Goal: Complete application form: Complete application form

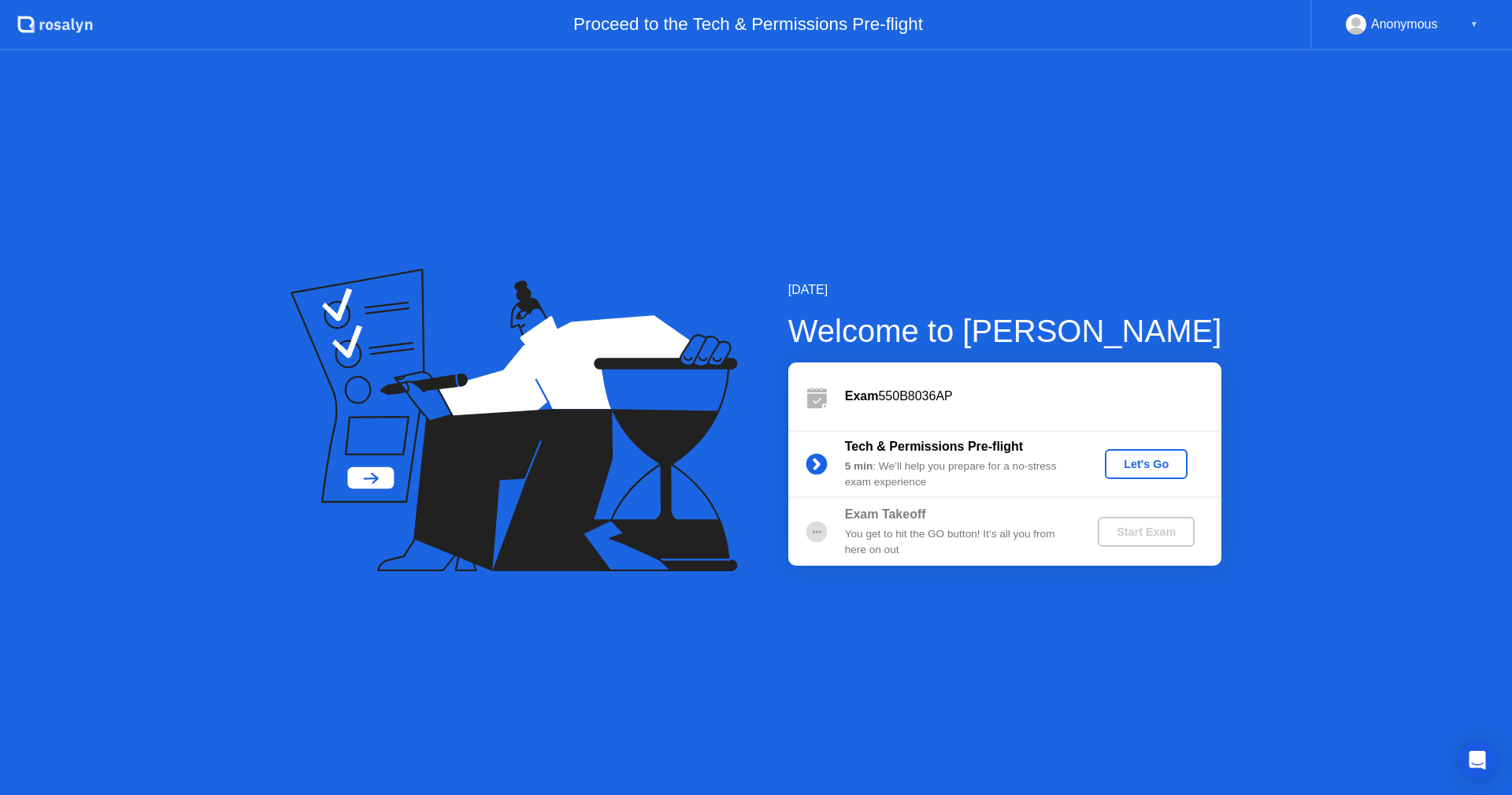
click at [1153, 468] on div "Let's Go" at bounding box center [1146, 463] width 70 height 12
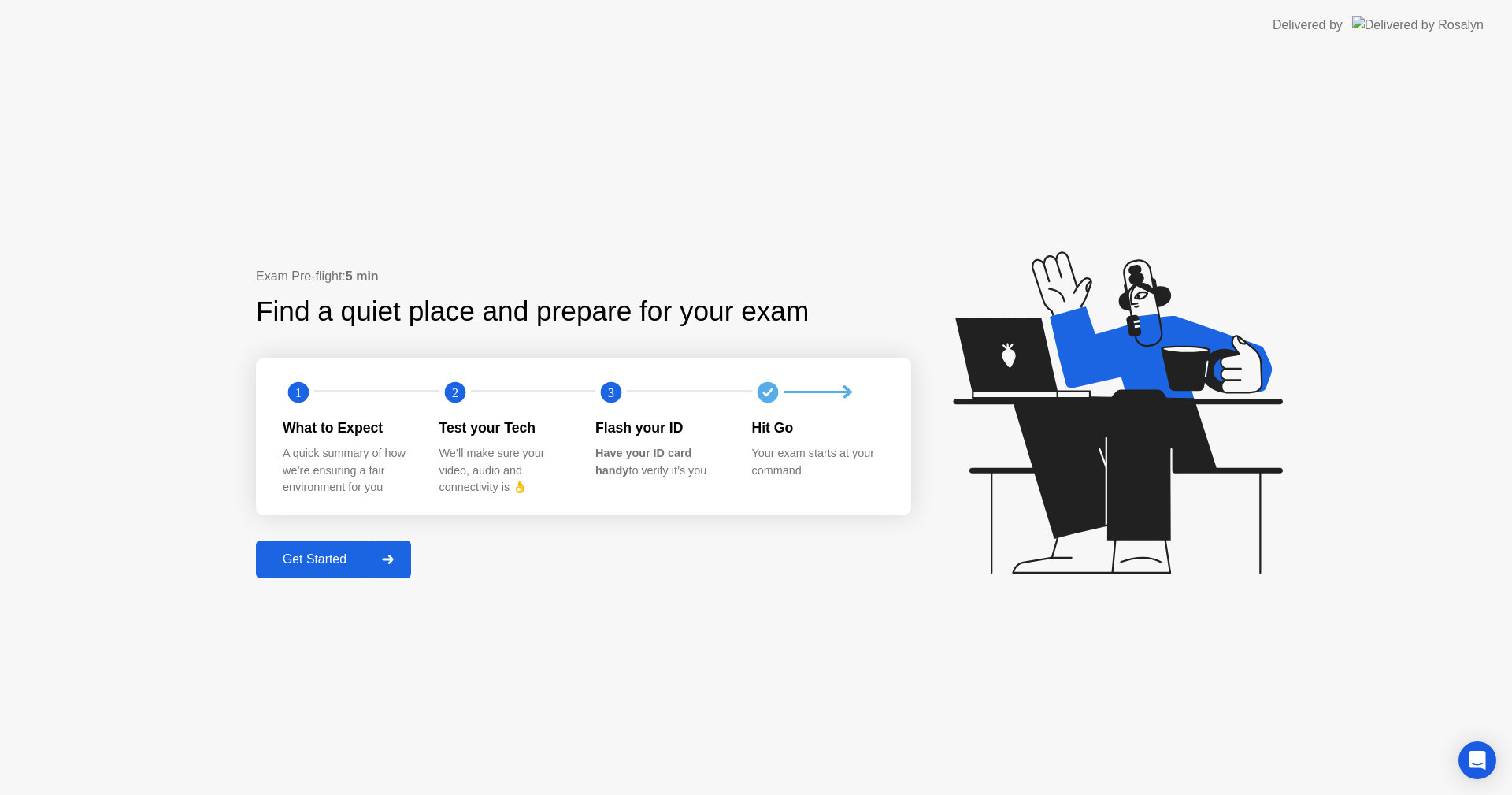
click at [325, 562] on div "Get Started" at bounding box center [314, 558] width 108 height 14
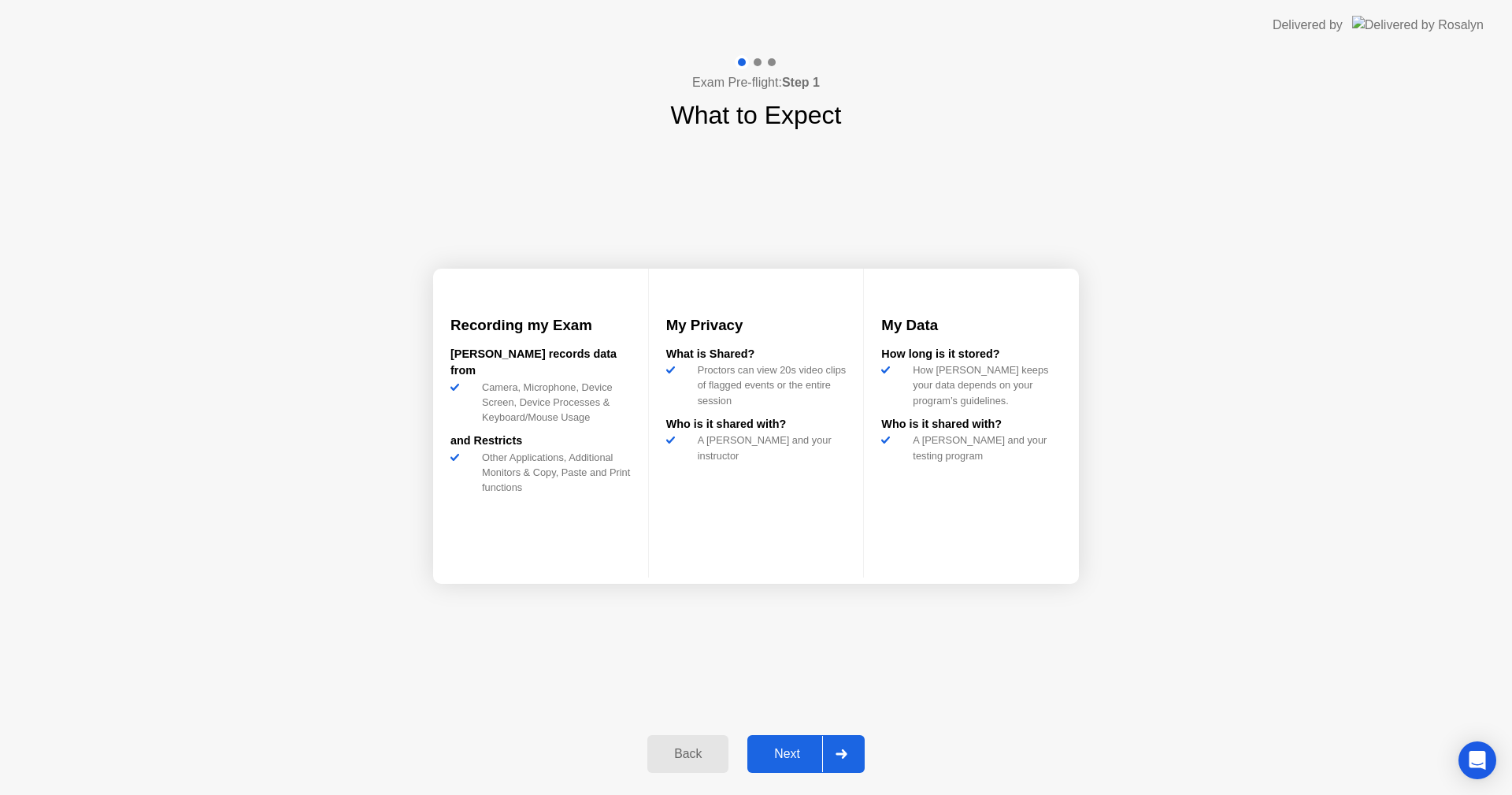
click at [786, 747] on div "Next" at bounding box center [787, 753] width 70 height 14
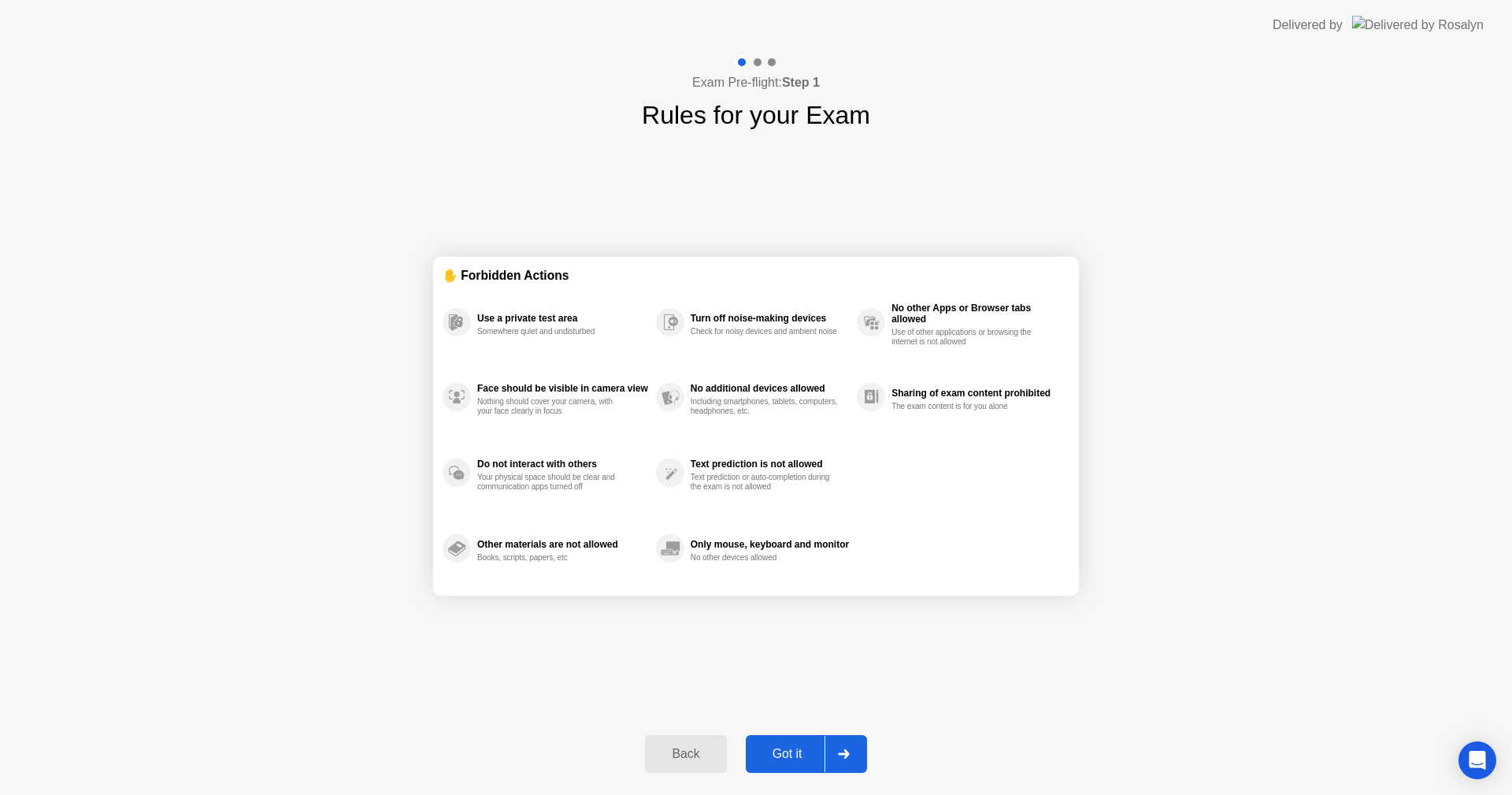
click at [786, 747] on div "Got it" at bounding box center [788, 753] width 74 height 14
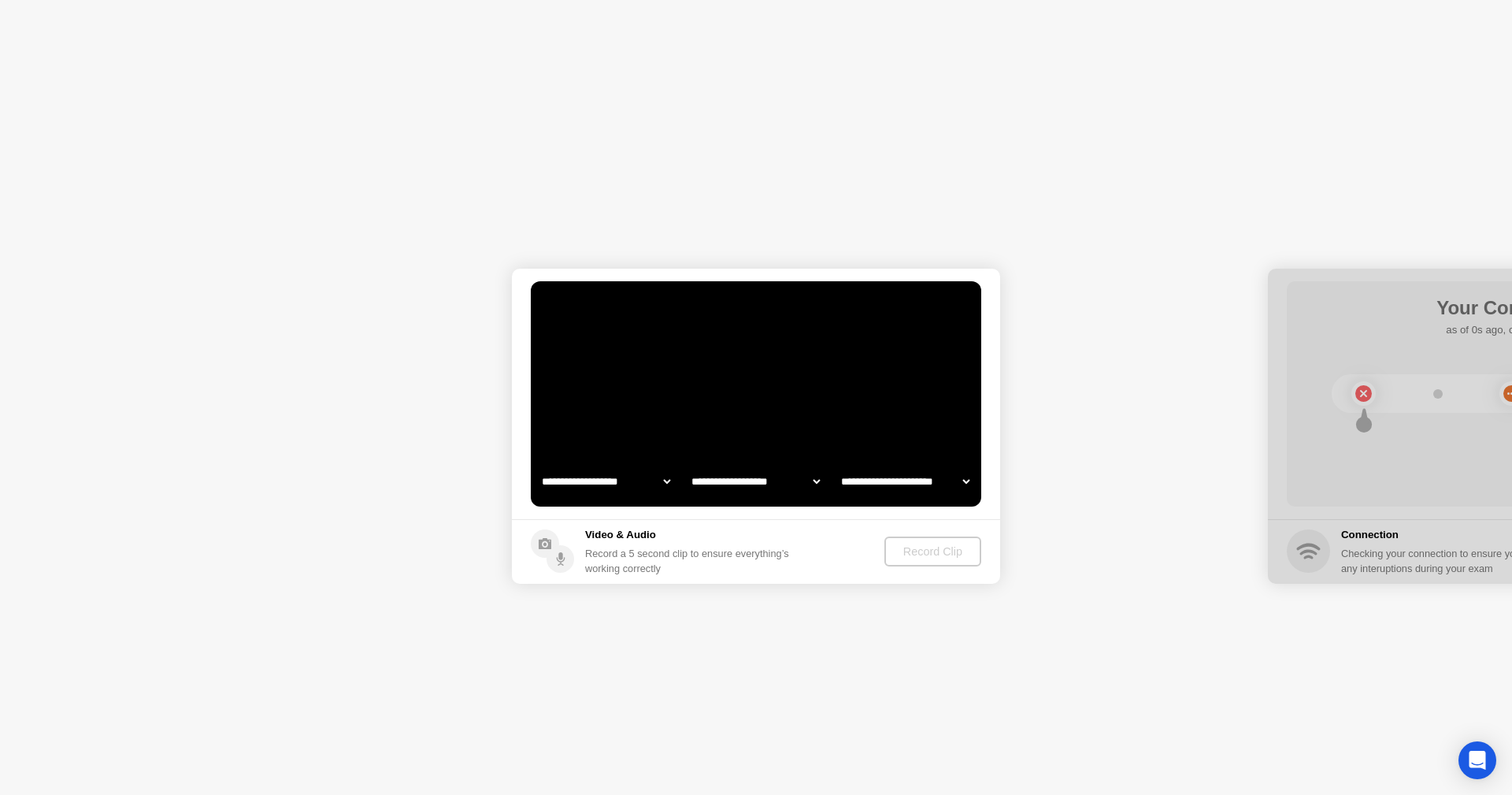
select select "**********"
select select "*******"
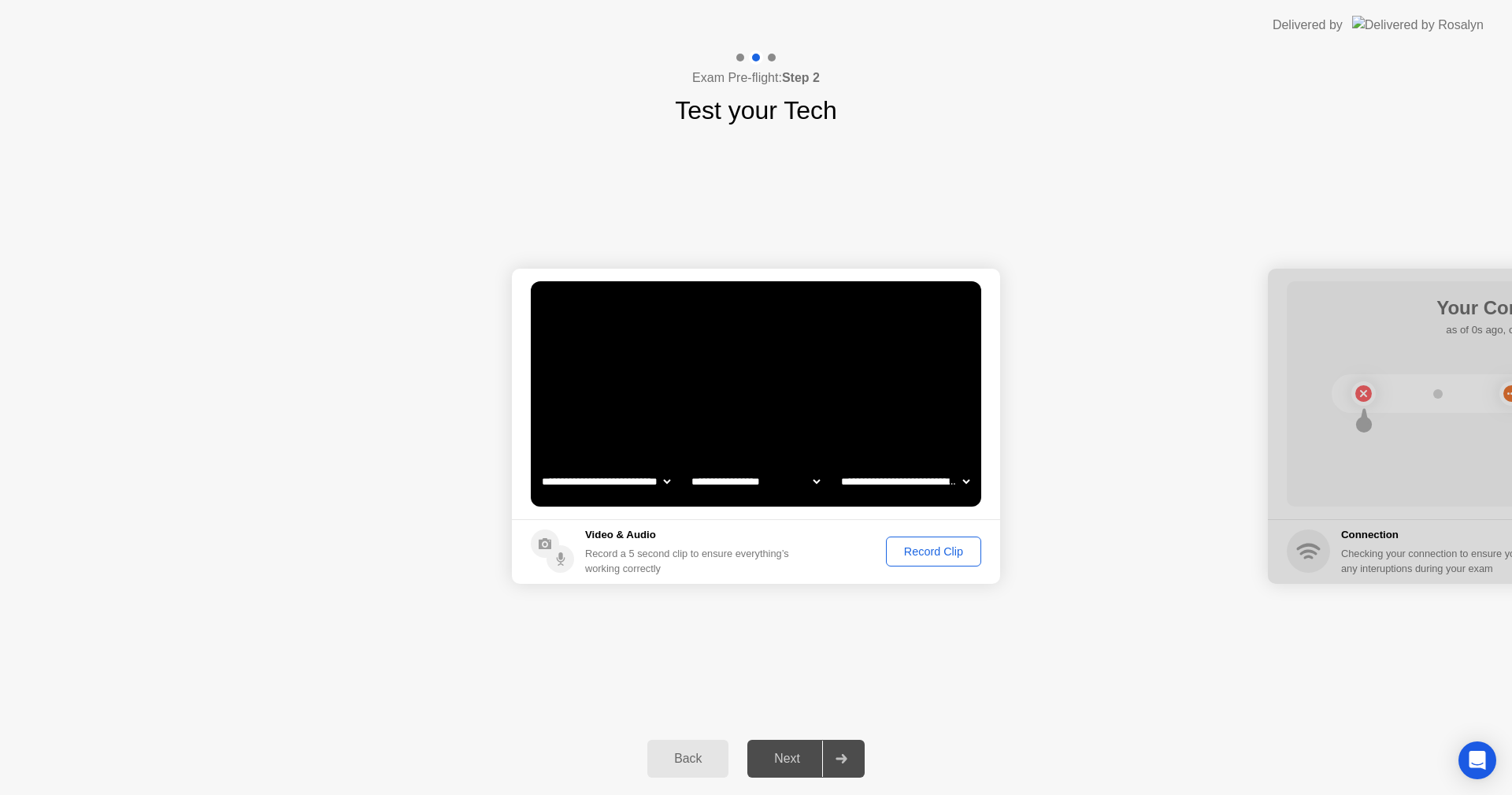
click at [904, 557] on div "Record Clip" at bounding box center [934, 551] width 84 height 12
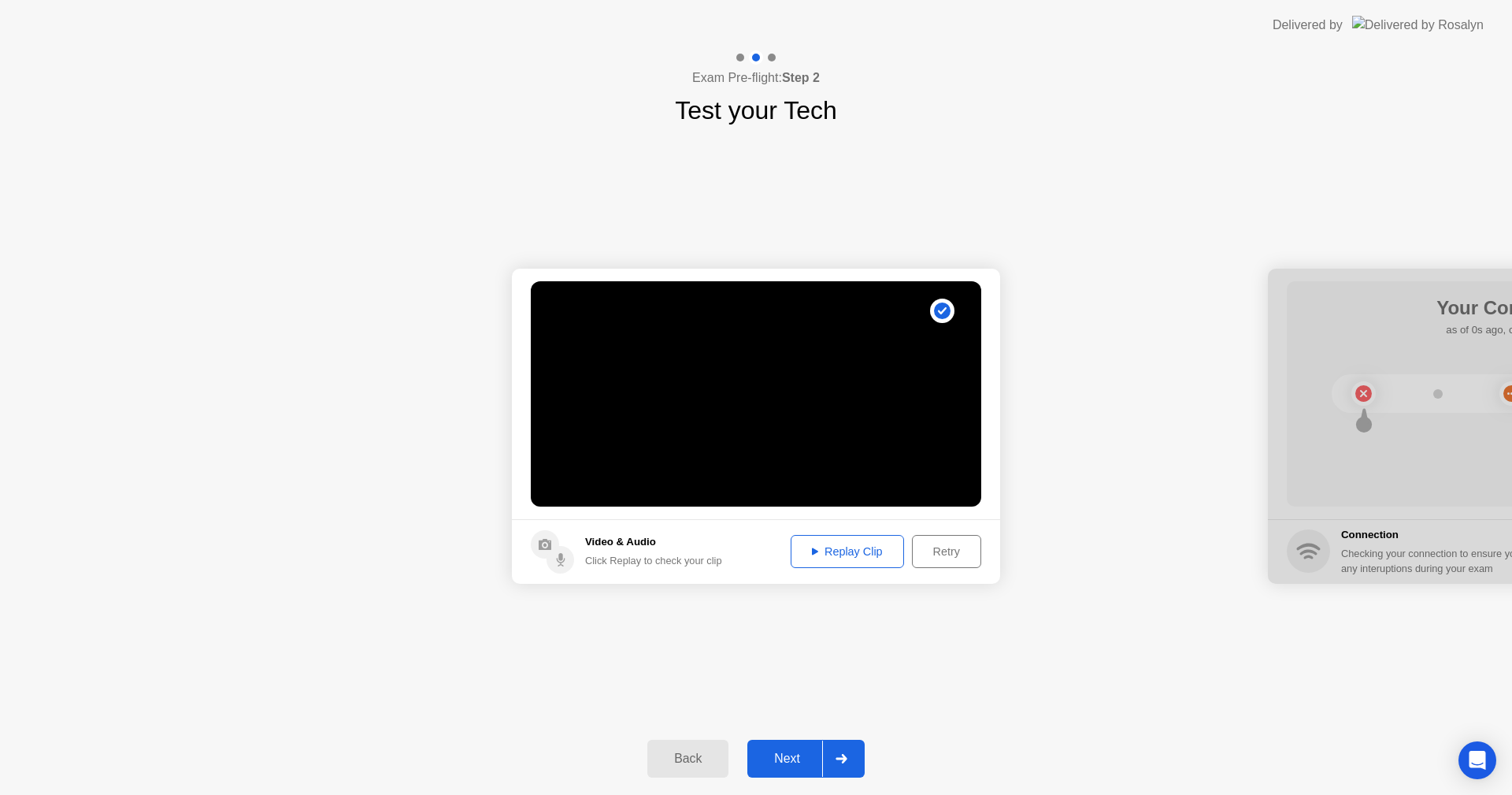
click at [934, 550] on div "Retry" at bounding box center [947, 551] width 58 height 12
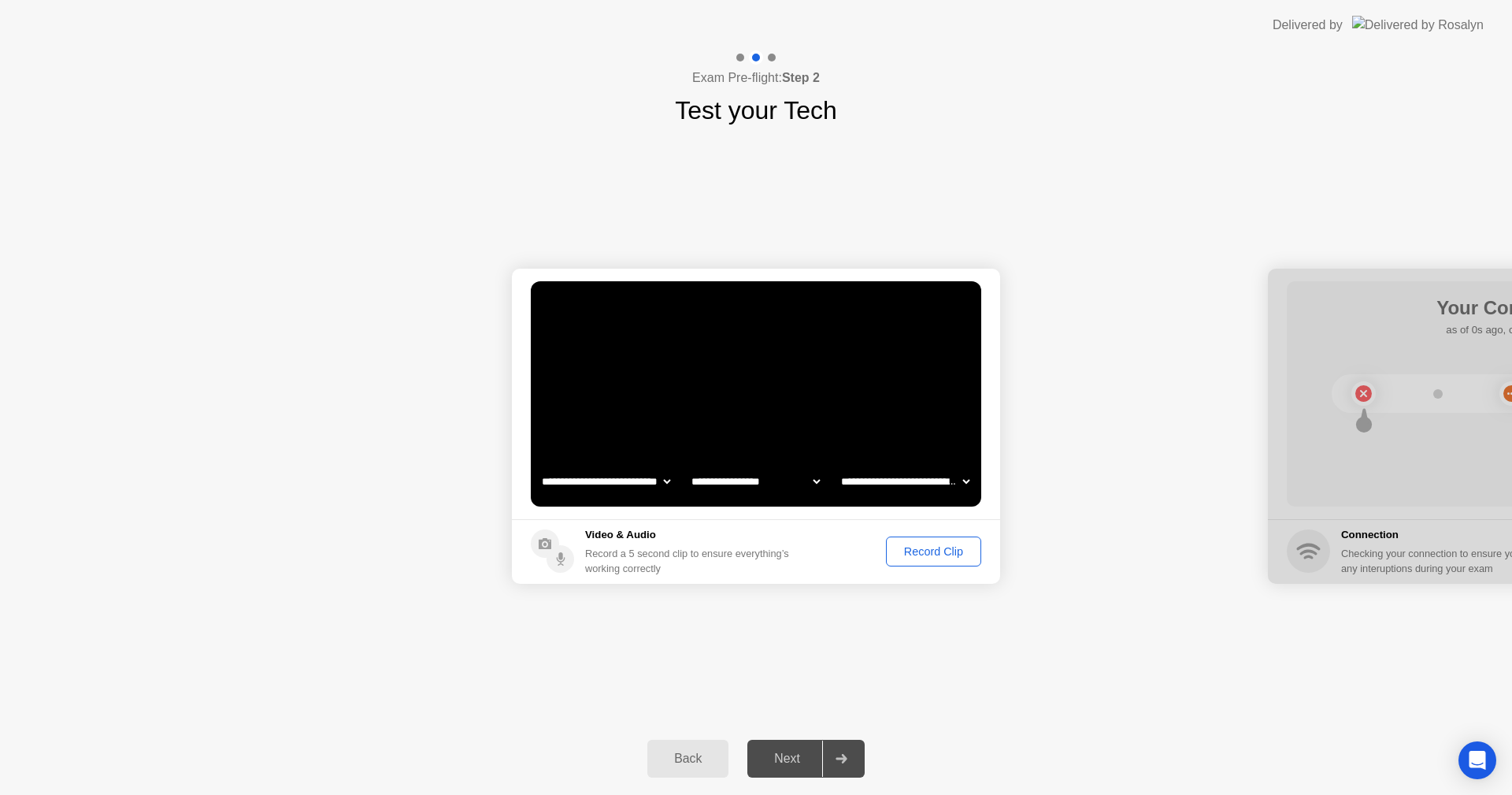
click at [925, 549] on div "Record Clip" at bounding box center [934, 551] width 84 height 12
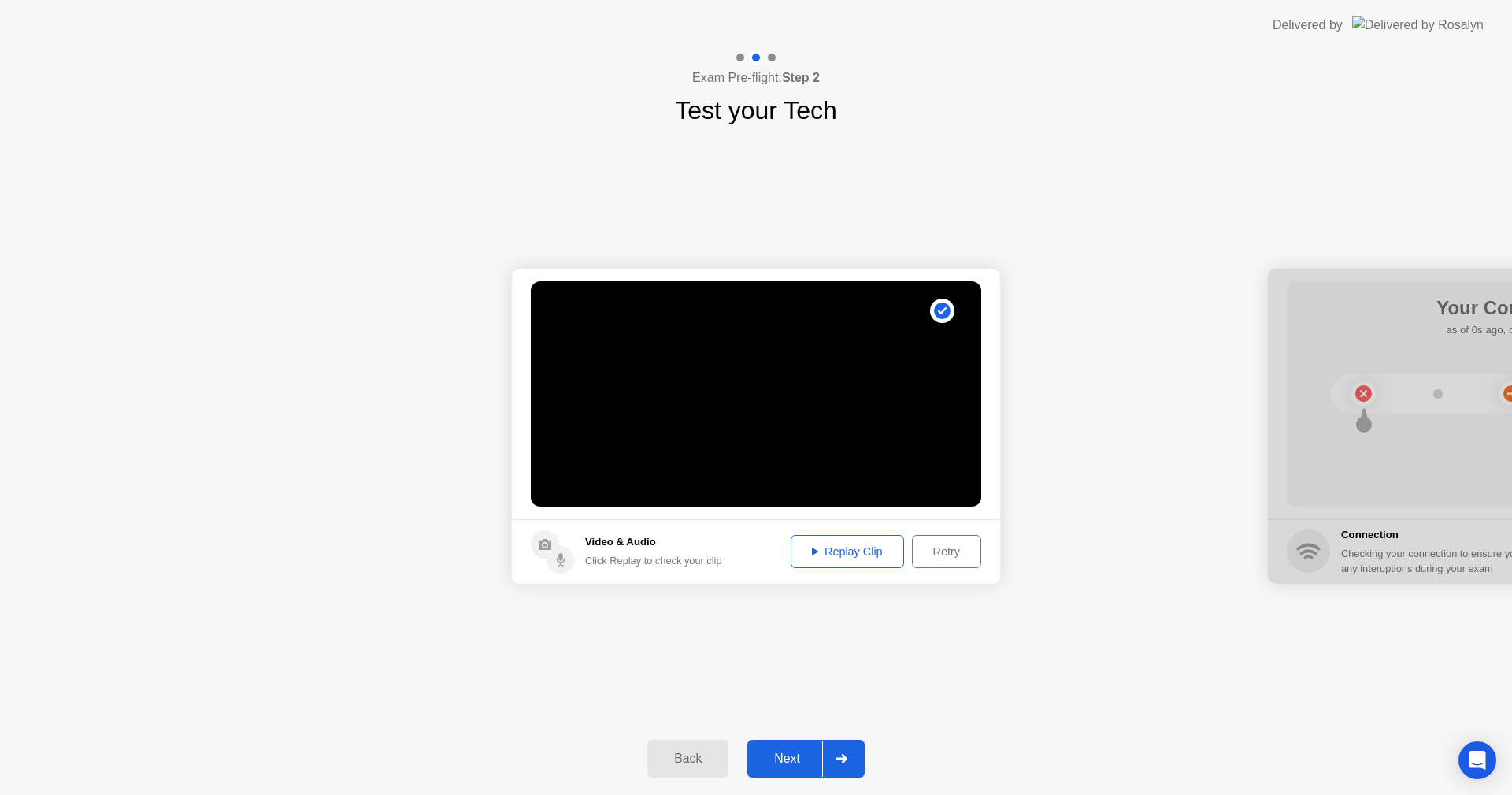
click at [831, 560] on button "Replay Clip" at bounding box center [848, 552] width 113 height 33
click at [794, 757] on div "Next" at bounding box center [787, 758] width 70 height 14
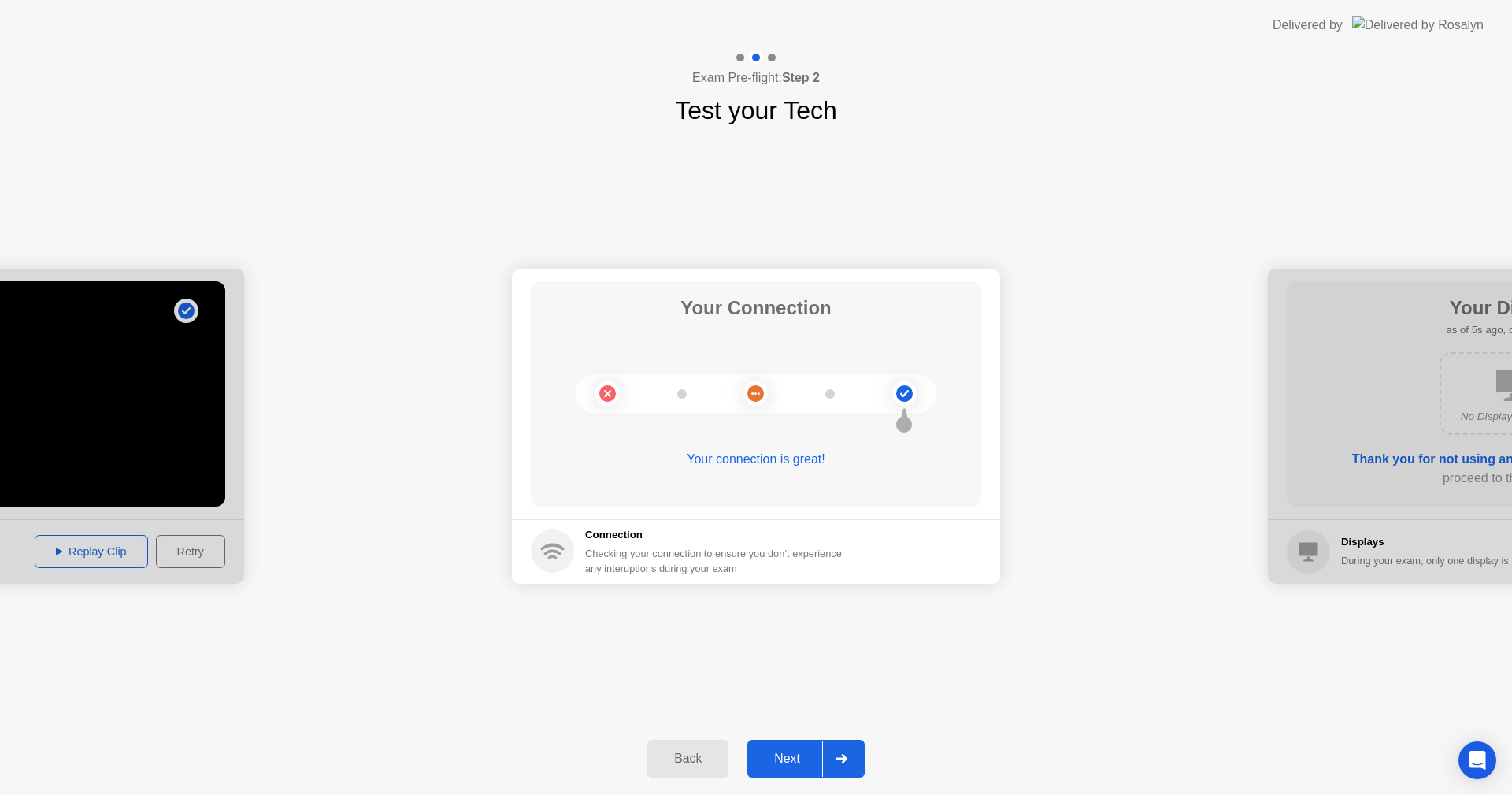
click at [794, 757] on div "Next" at bounding box center [787, 758] width 70 height 14
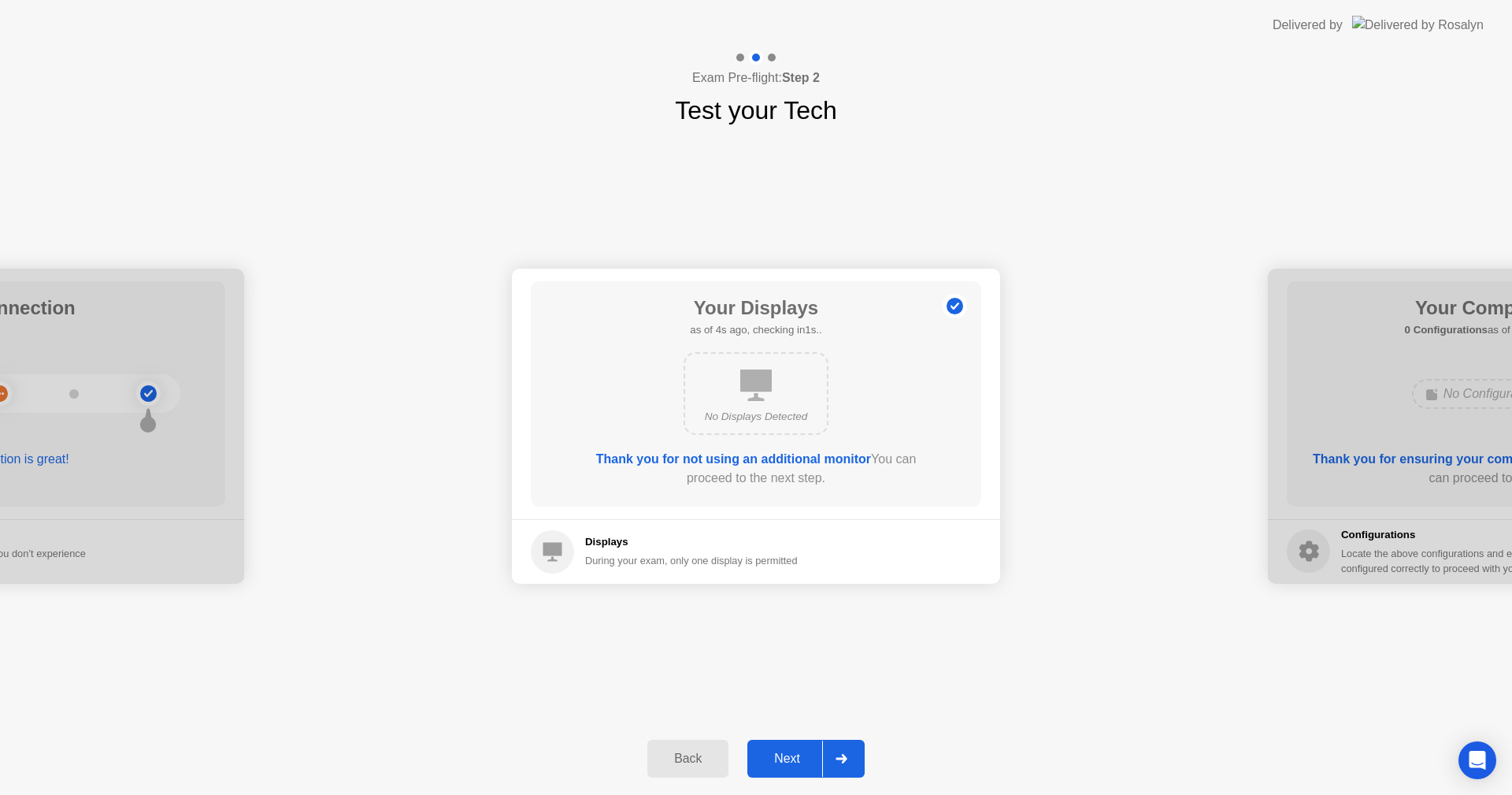
click at [794, 757] on div "Next" at bounding box center [787, 758] width 70 height 14
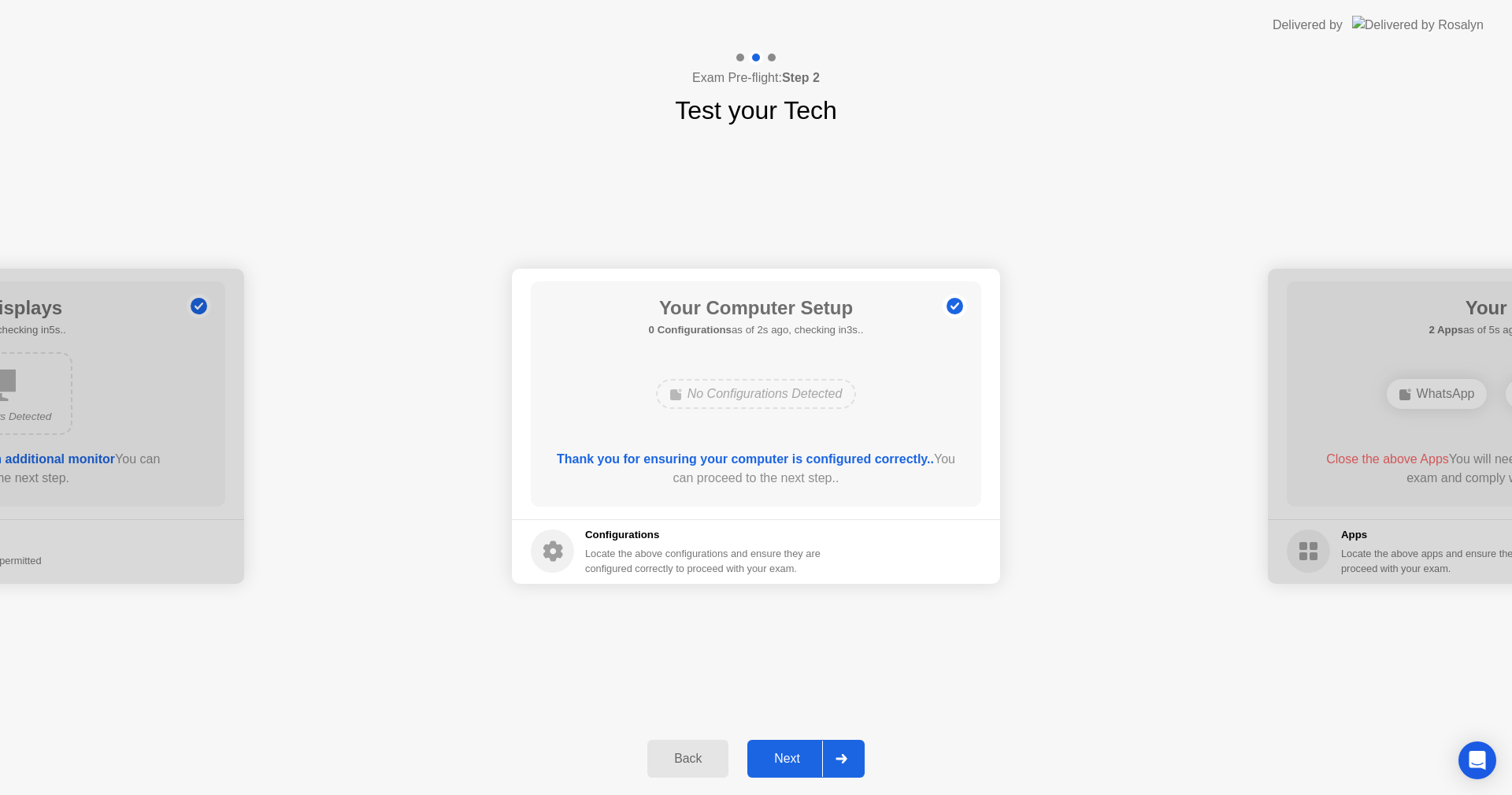
click at [179, 436] on div at bounding box center [0, 426] width 488 height 315
click at [703, 766] on div "Back" at bounding box center [688, 758] width 72 height 14
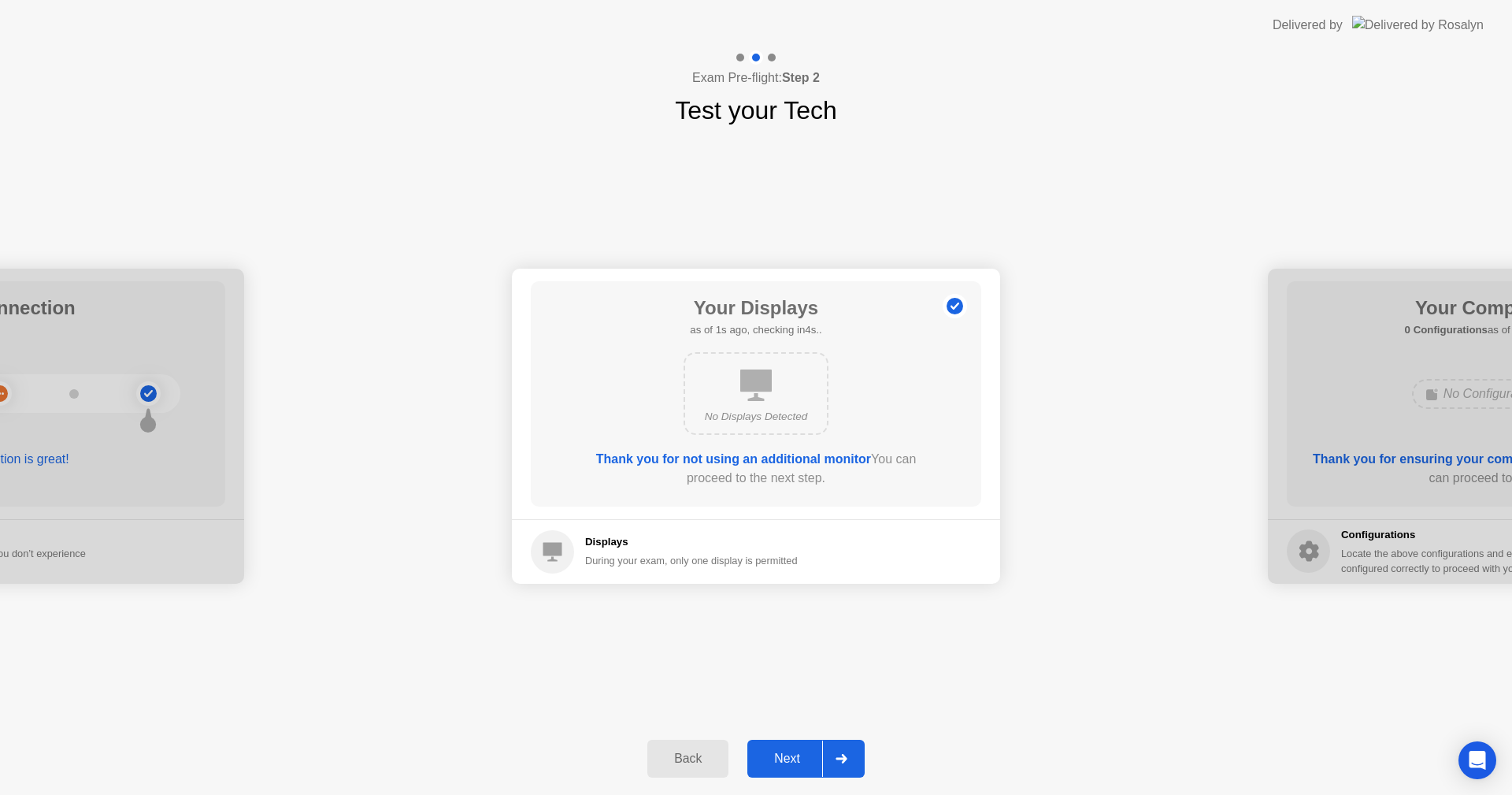
click at [808, 756] on div "Next" at bounding box center [787, 758] width 70 height 14
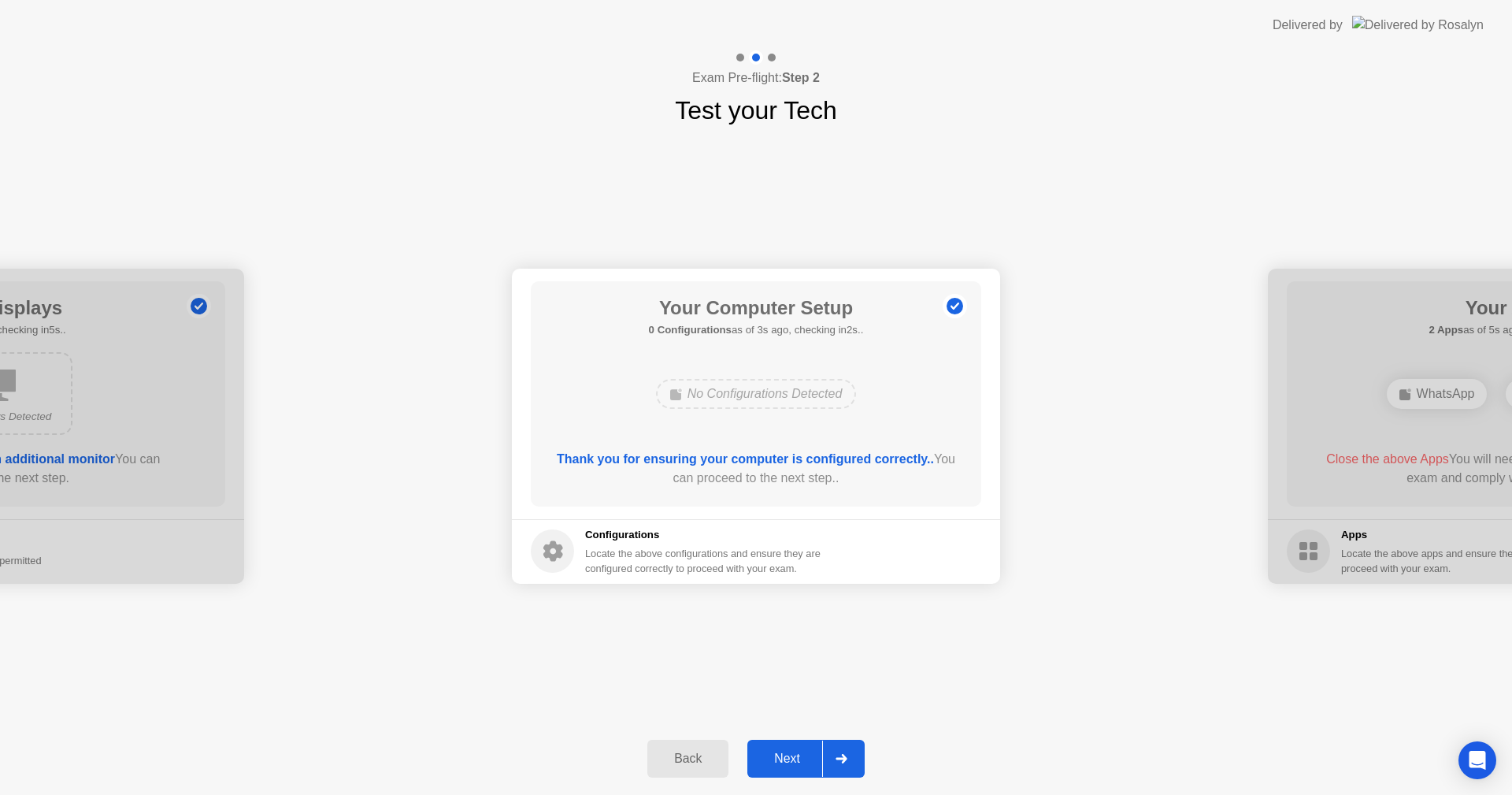
click at [808, 756] on div "Next" at bounding box center [787, 758] width 70 height 14
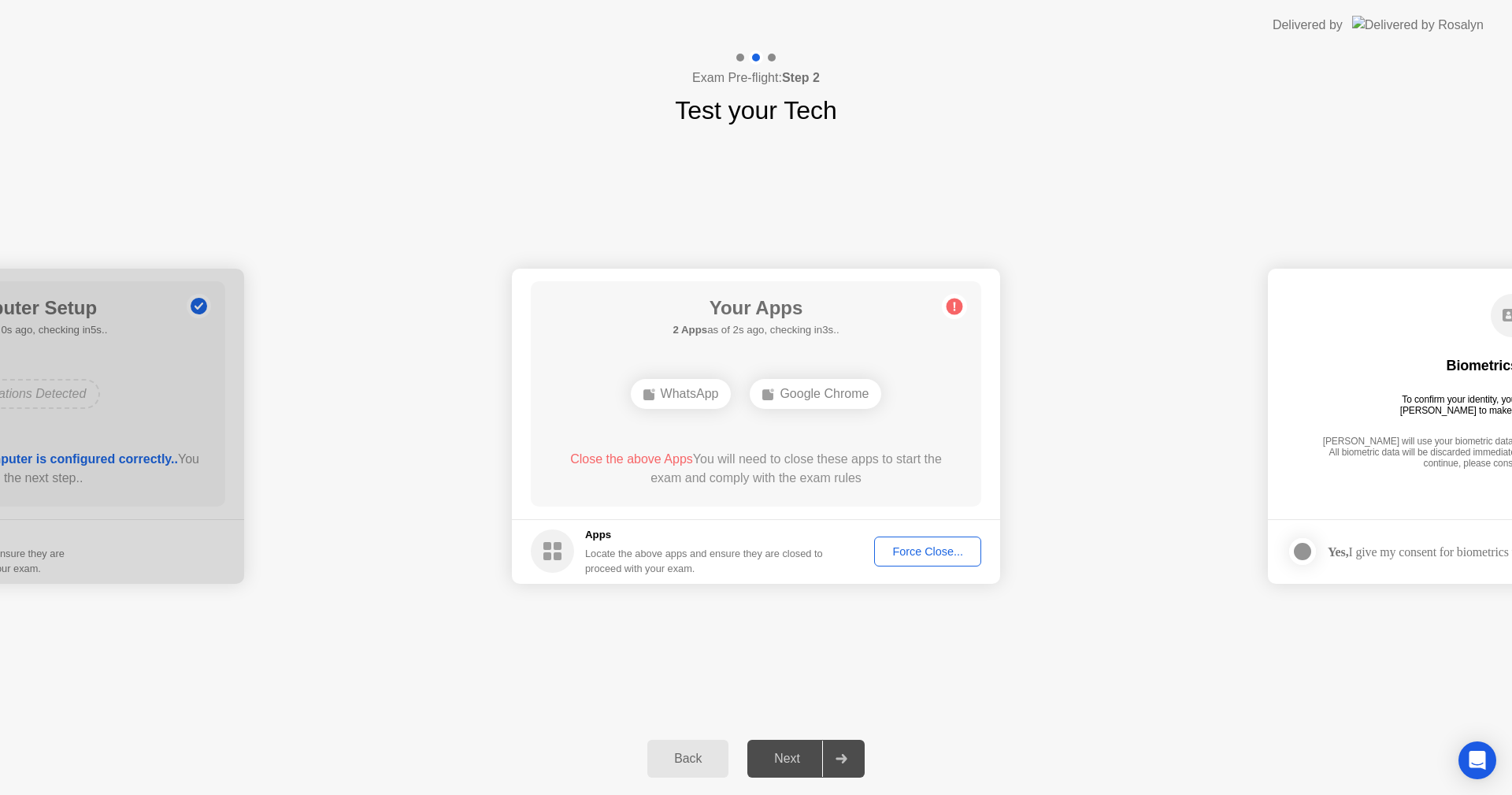
click at [909, 549] on div "Force Close..." at bounding box center [928, 551] width 96 height 12
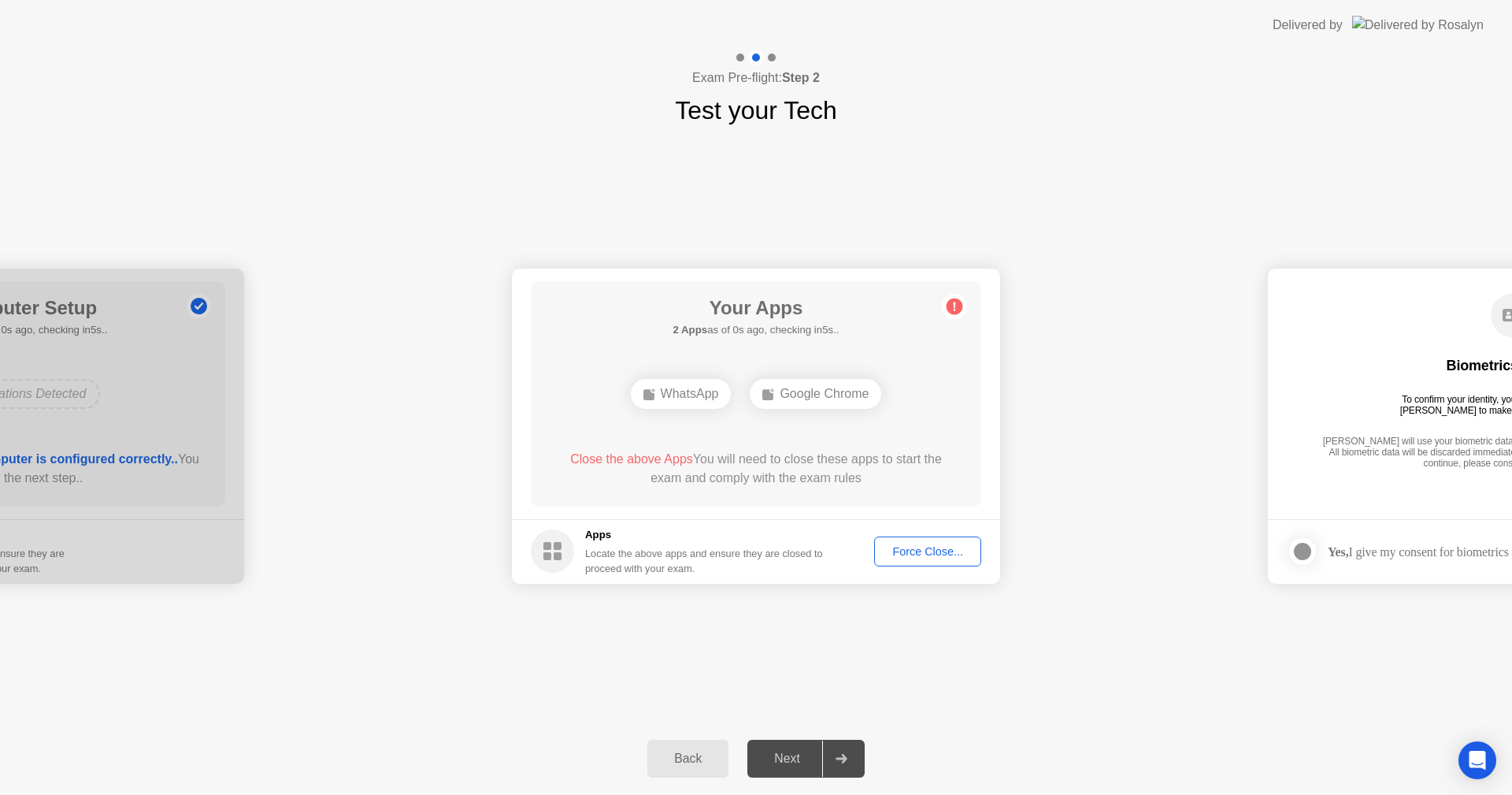
click at [922, 545] on div "Force Close..." at bounding box center [928, 551] width 96 height 12
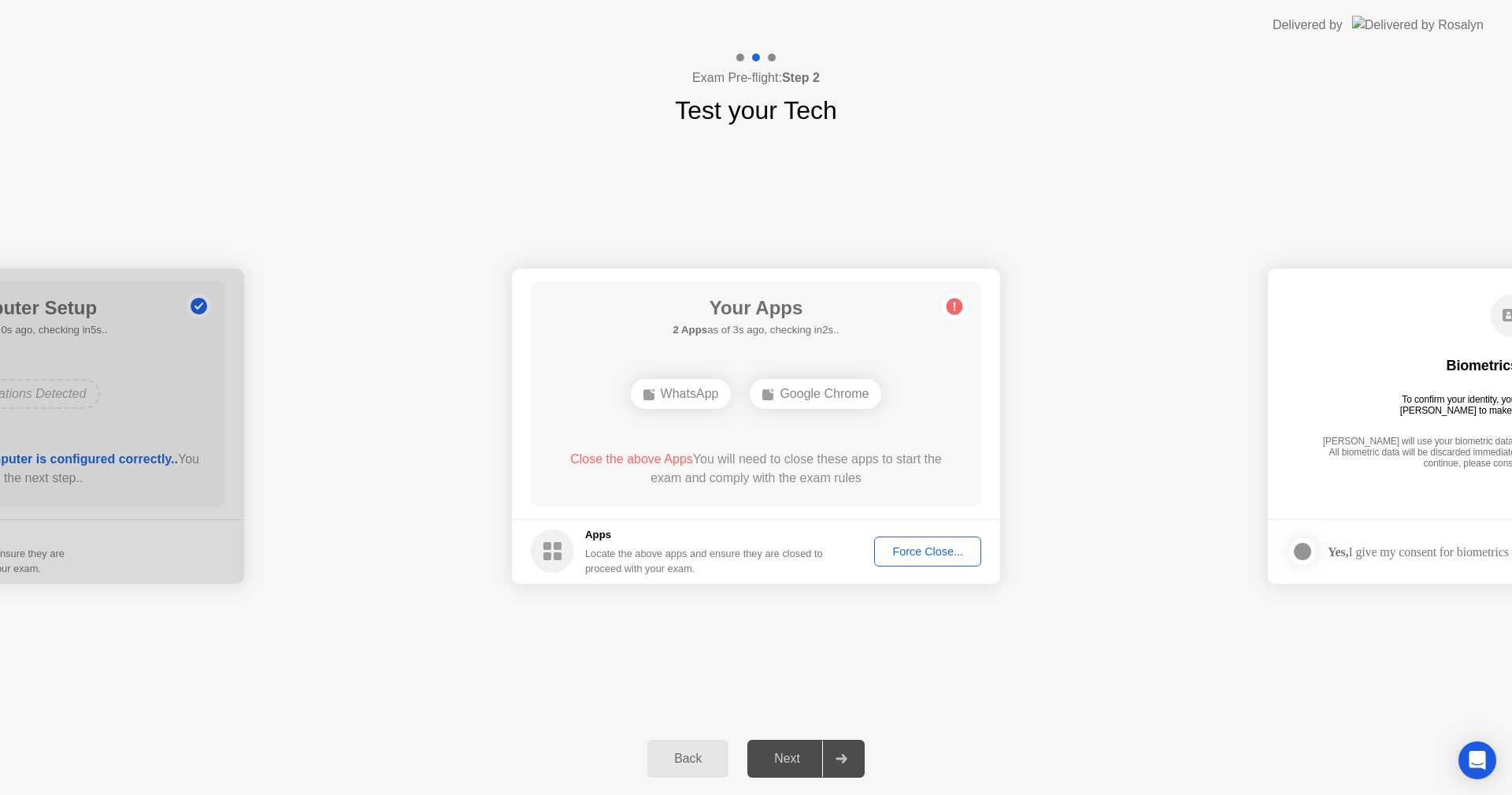
click at [641, 453] on span "Close the above Apps" at bounding box center [631, 458] width 123 height 13
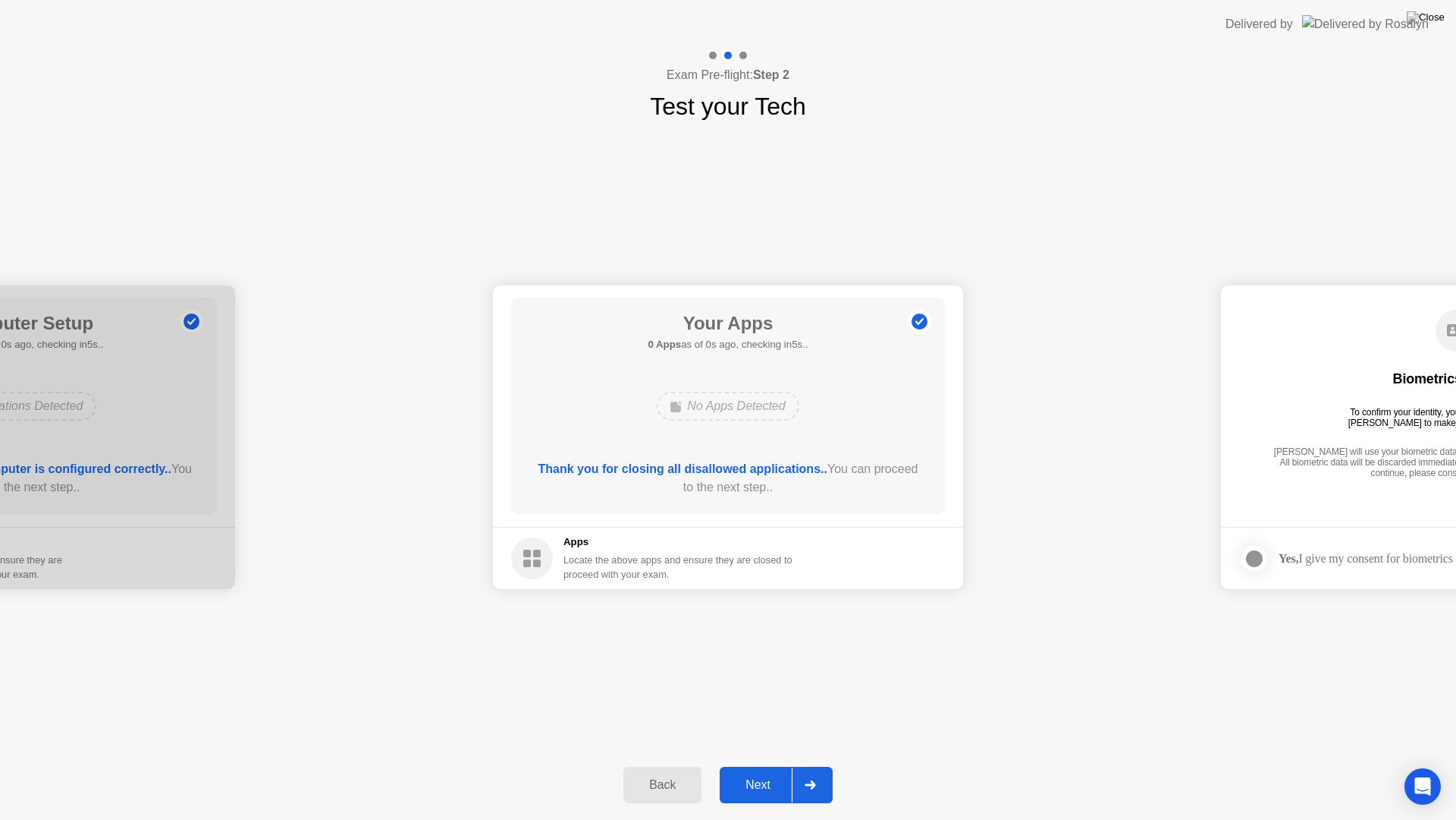
click at [783, 745] on div "**********" at bounding box center [728, 437] width 1456 height 626
click at [771, 765] on div "Next" at bounding box center [758, 785] width 67 height 14
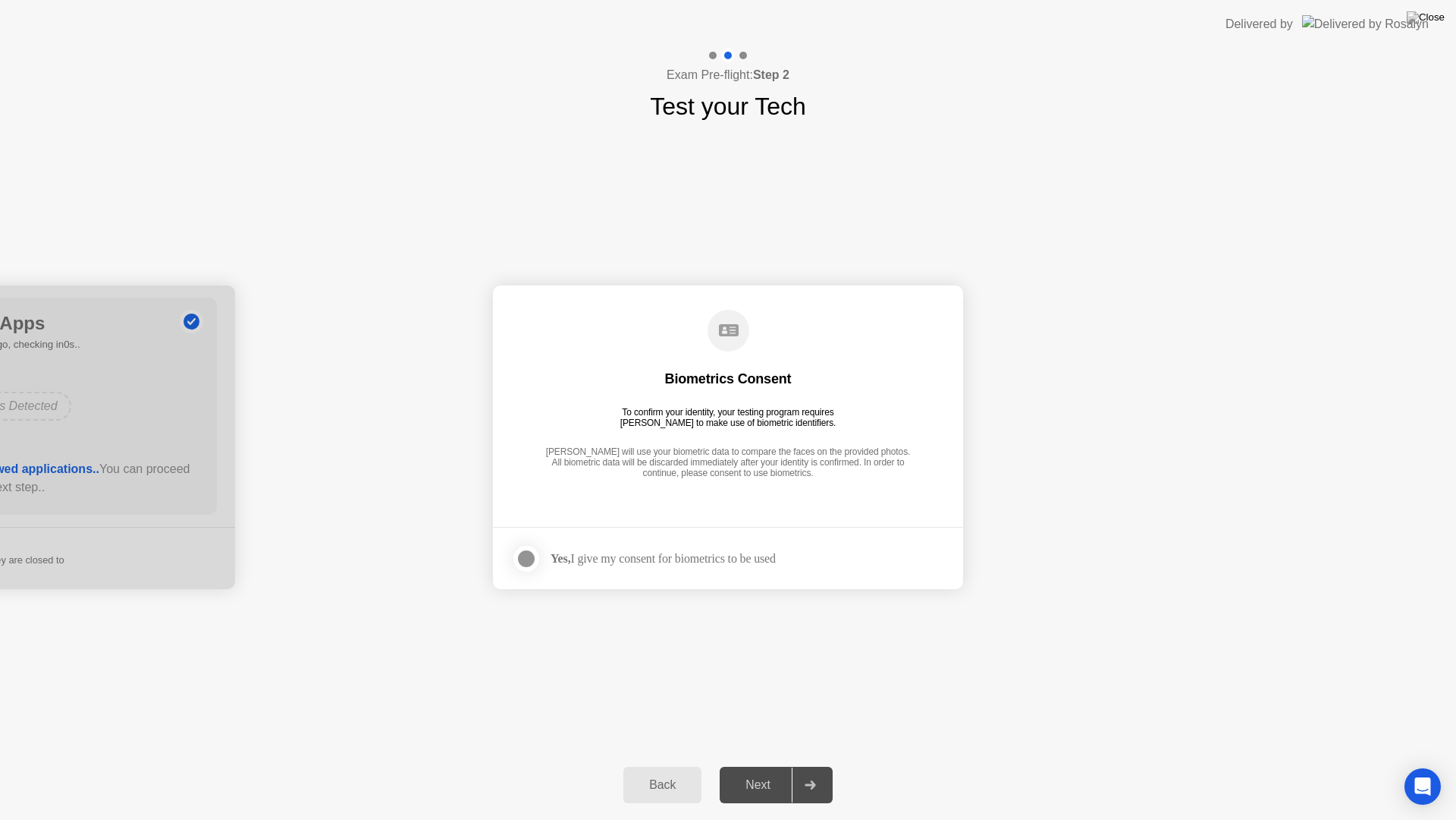
click at [657, 559] on div "Yes, I give my consent for biometrics to be used" at bounding box center [663, 558] width 226 height 14
click at [528, 557] on div at bounding box center [526, 558] width 18 height 18
click at [759, 765] on button "Next" at bounding box center [776, 784] width 113 height 36
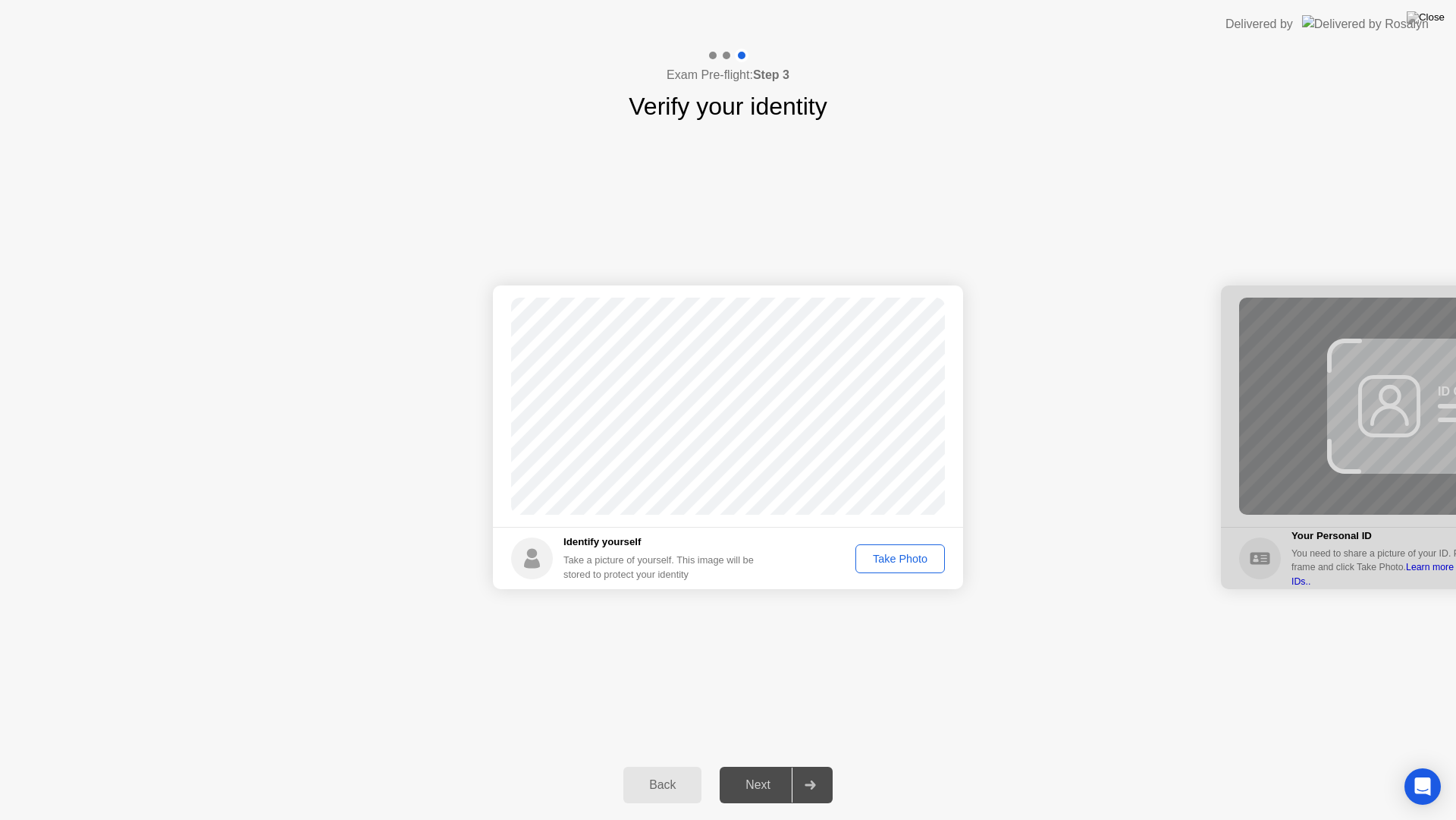
click at [893, 567] on button "Take Photo" at bounding box center [901, 559] width 90 height 29
click at [745, 765] on div "Next" at bounding box center [758, 785] width 67 height 14
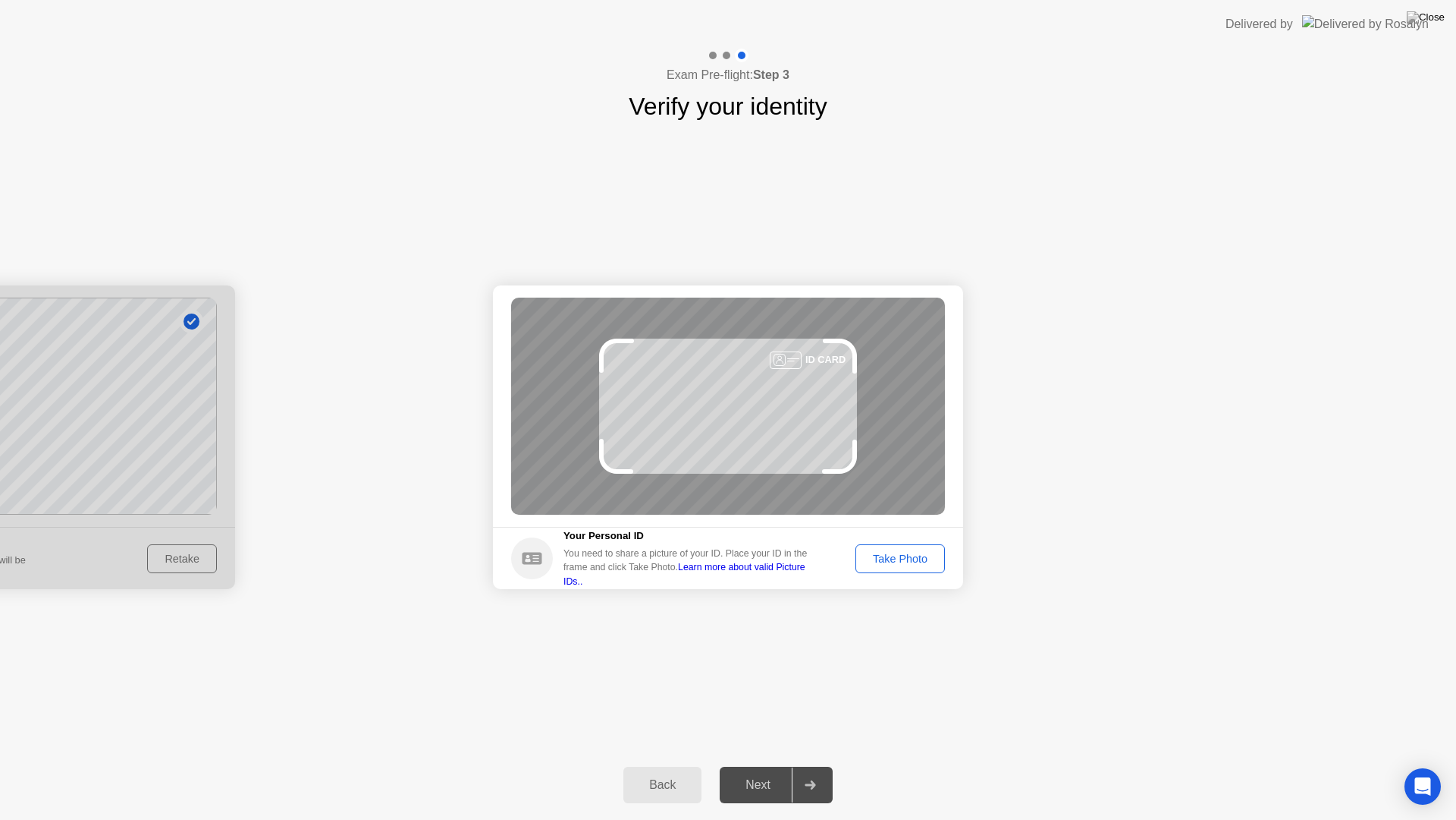
click at [906, 549] on button "Take Photo" at bounding box center [901, 559] width 90 height 29
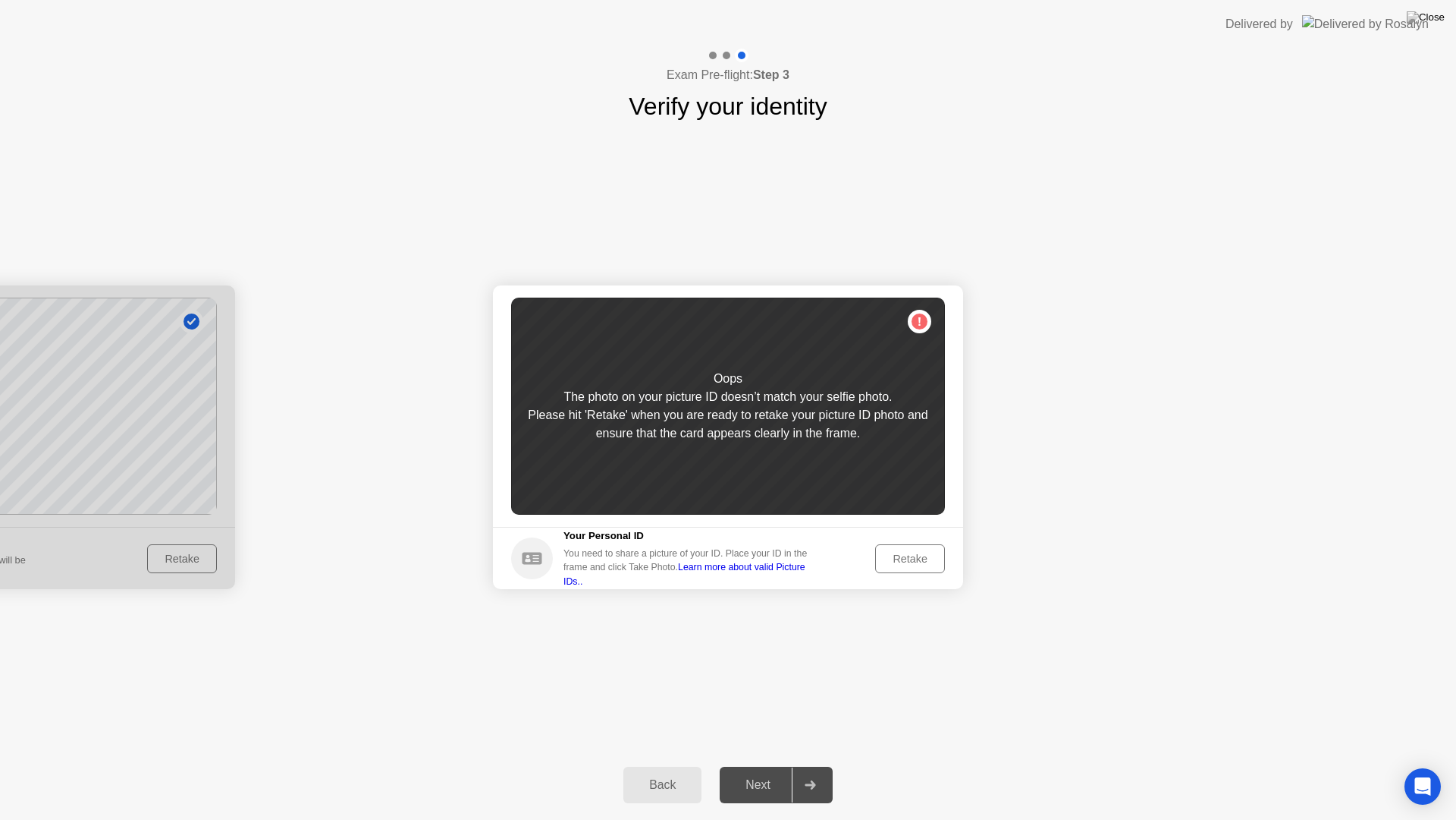
click at [906, 549] on button "Retake" at bounding box center [910, 559] width 70 height 29
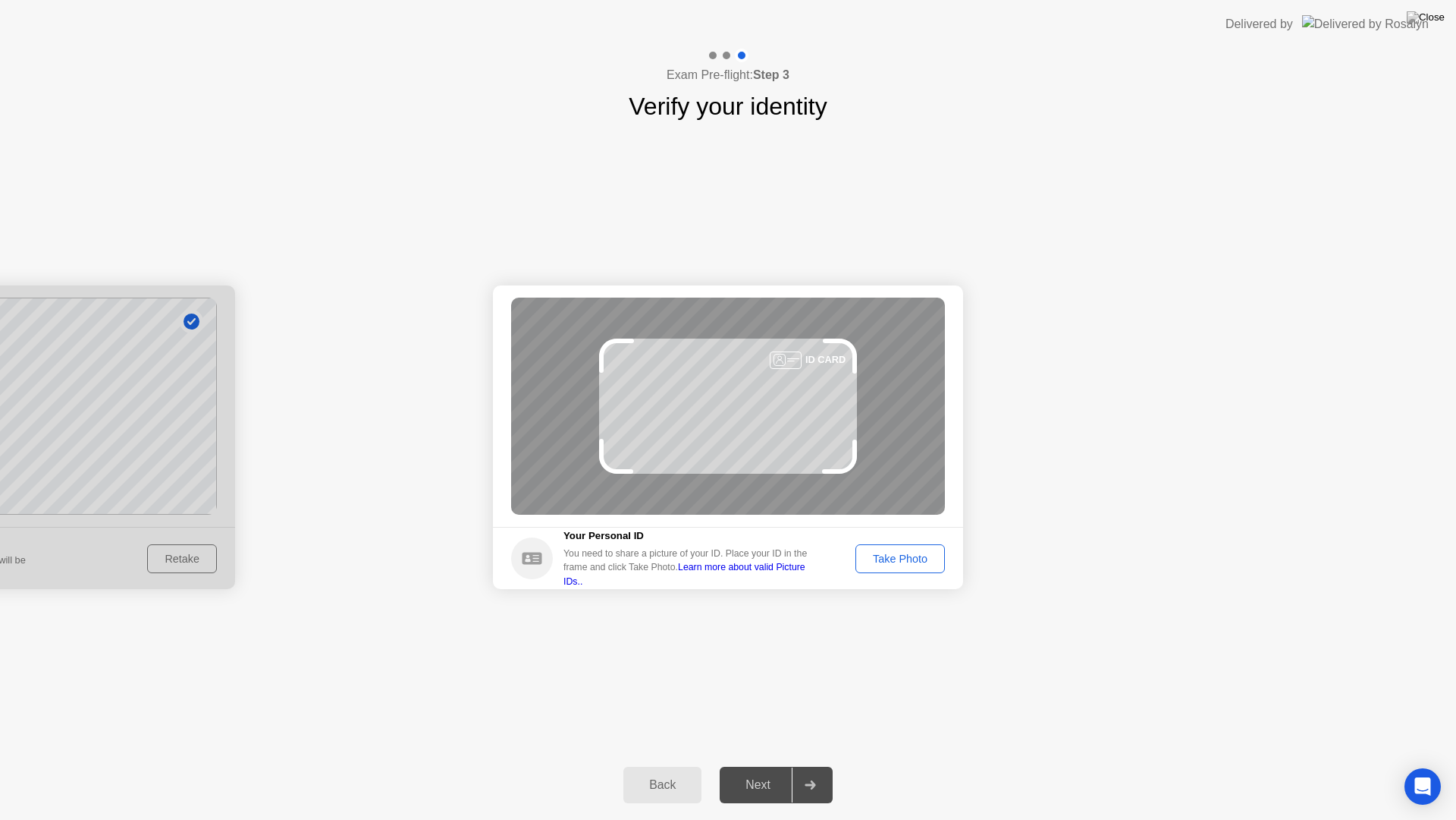
click at [906, 549] on button "Take Photo" at bounding box center [901, 559] width 90 height 29
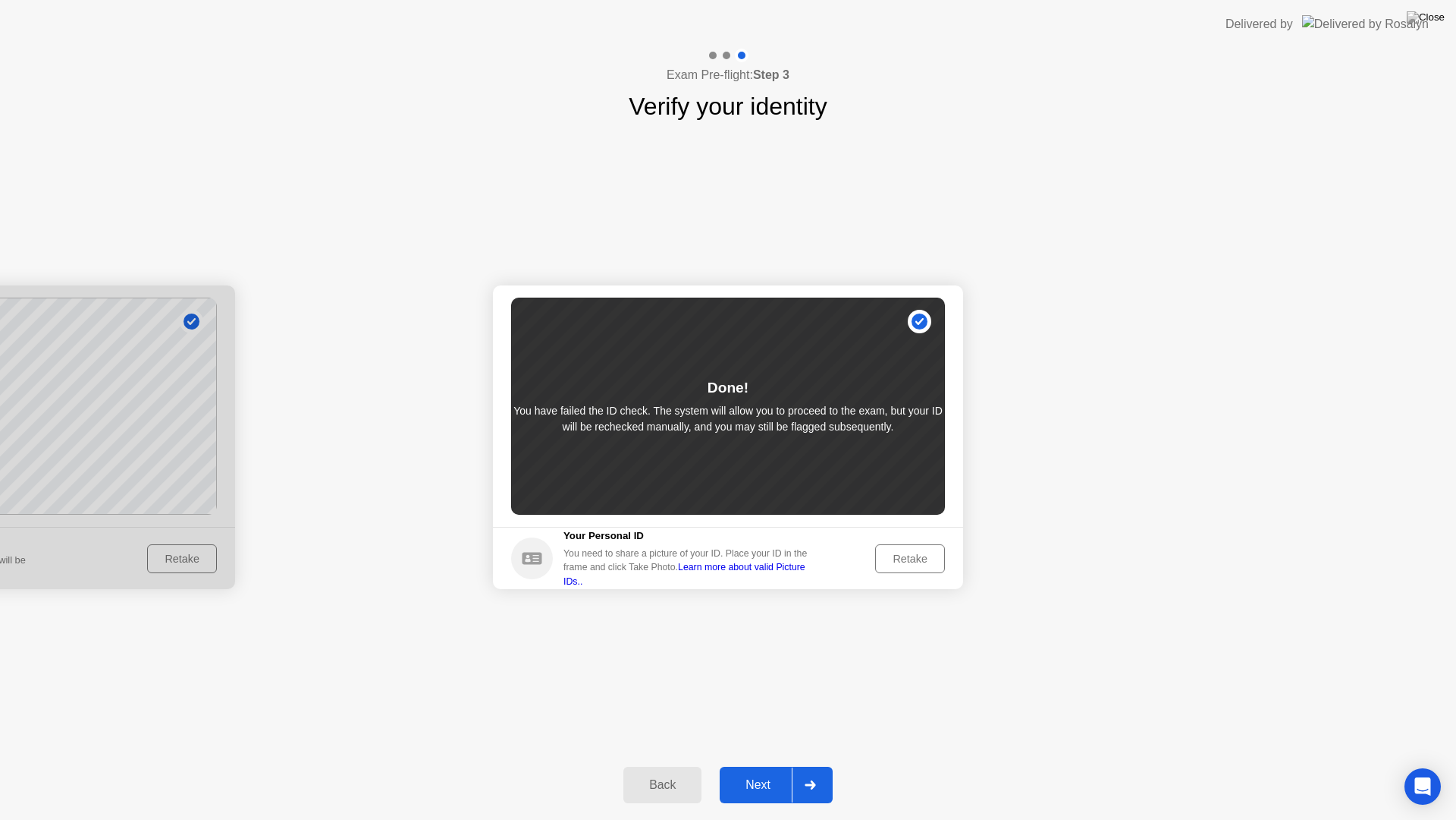
click at [906, 549] on button "Retake" at bounding box center [910, 559] width 70 height 29
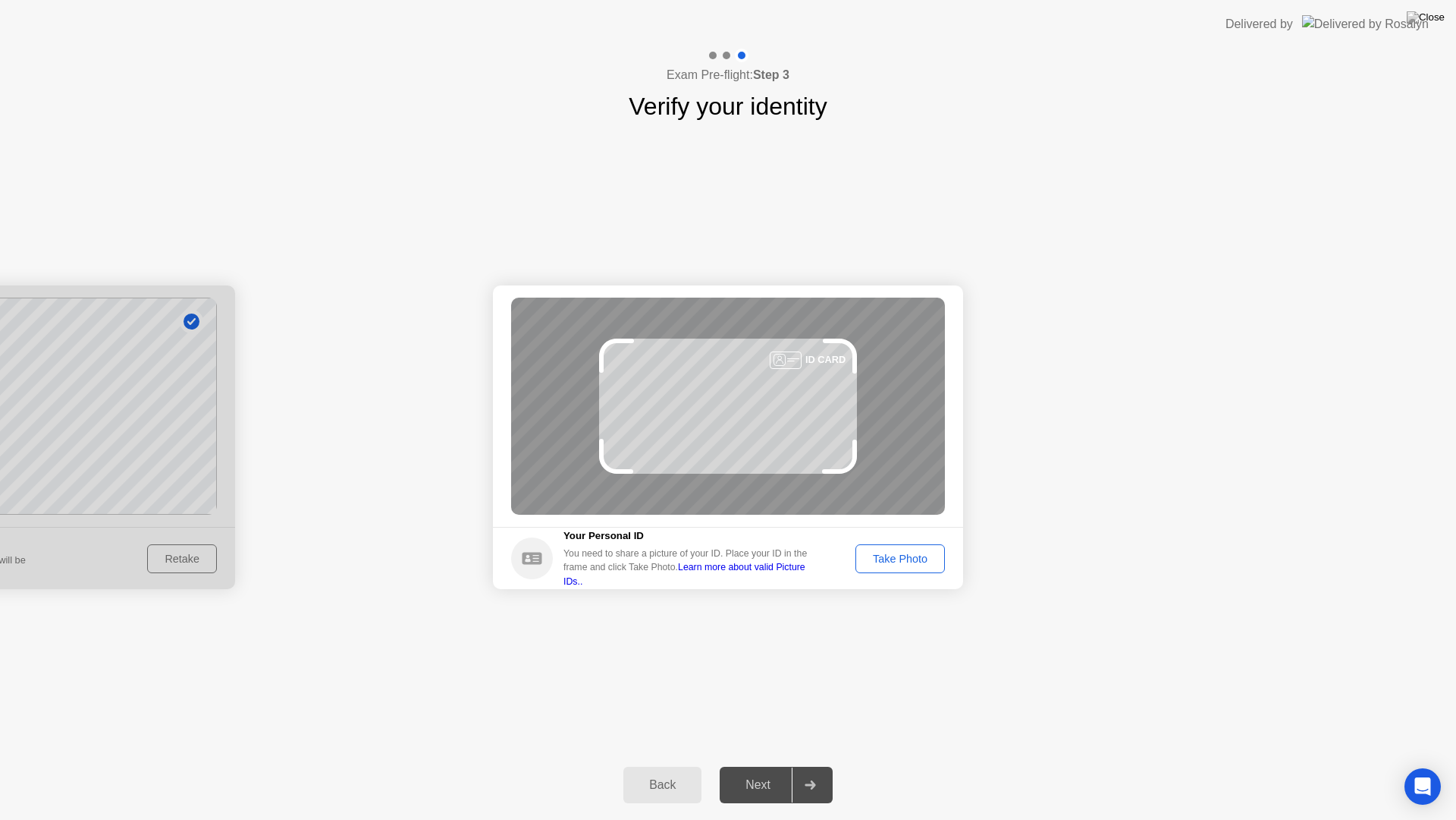
click at [906, 549] on button "Take Photo" at bounding box center [901, 559] width 90 height 29
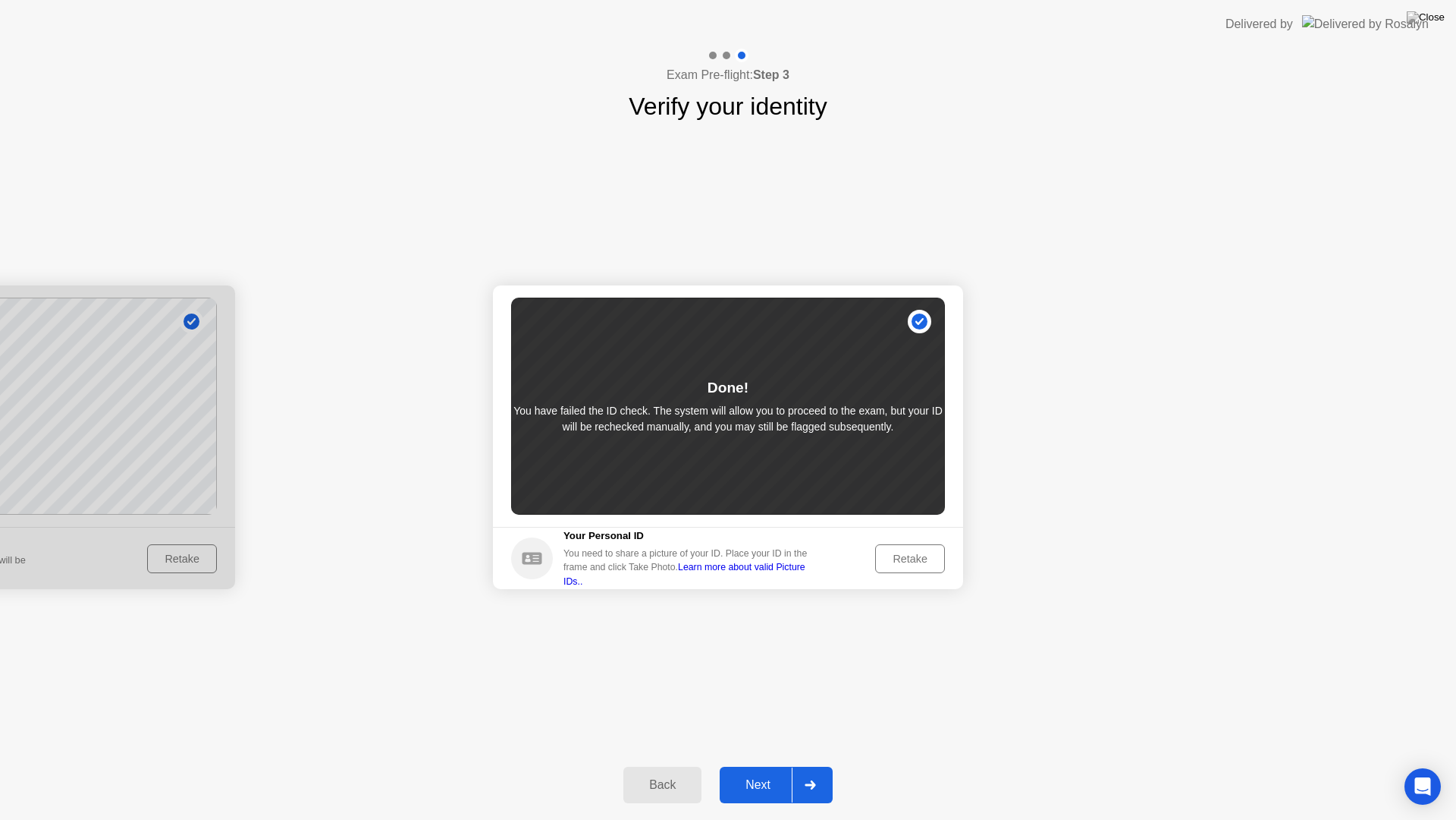
click at [670, 765] on div "Back" at bounding box center [662, 785] width 69 height 14
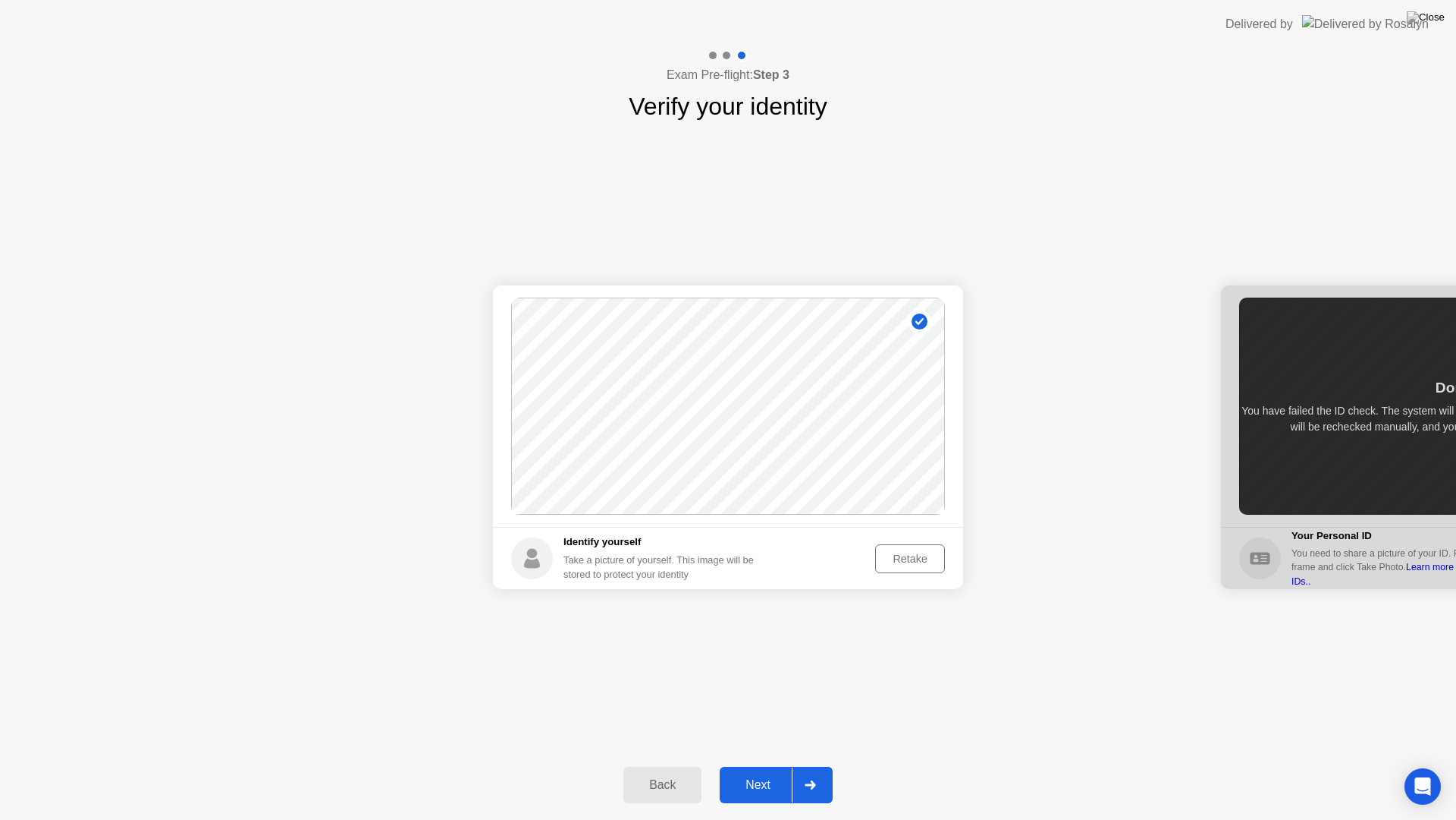
click at [917, 562] on div "Retake" at bounding box center [910, 558] width 59 height 12
click at [917, 562] on div "Take Photo" at bounding box center [901, 558] width 79 height 12
click at [901, 565] on div "Retake" at bounding box center [910, 558] width 59 height 12
click at [901, 565] on div "Take Photo" at bounding box center [901, 558] width 79 height 12
click at [761, 765] on div "Next" at bounding box center [758, 785] width 67 height 14
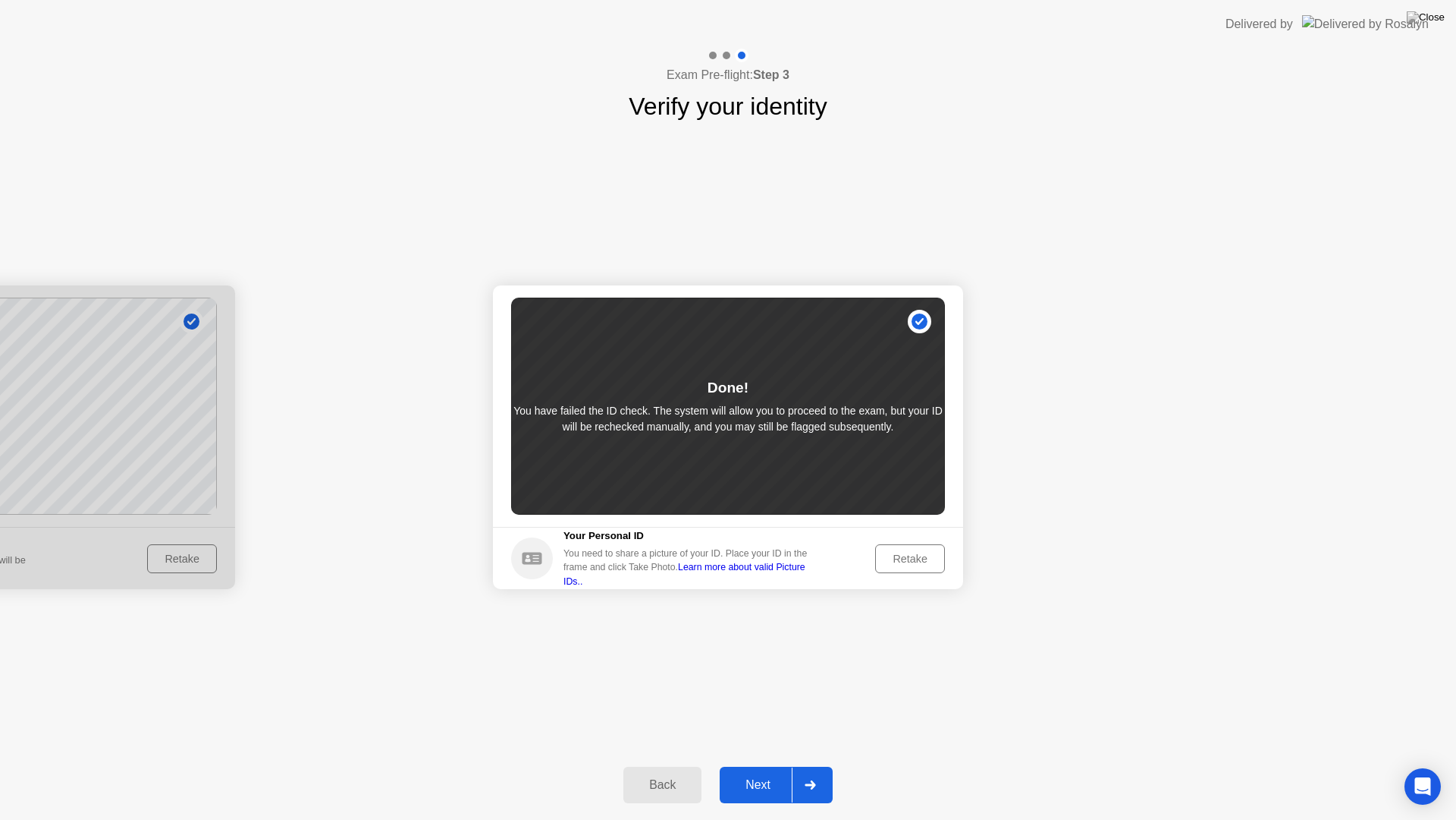
click at [901, 558] on div "Retake" at bounding box center [910, 558] width 59 height 12
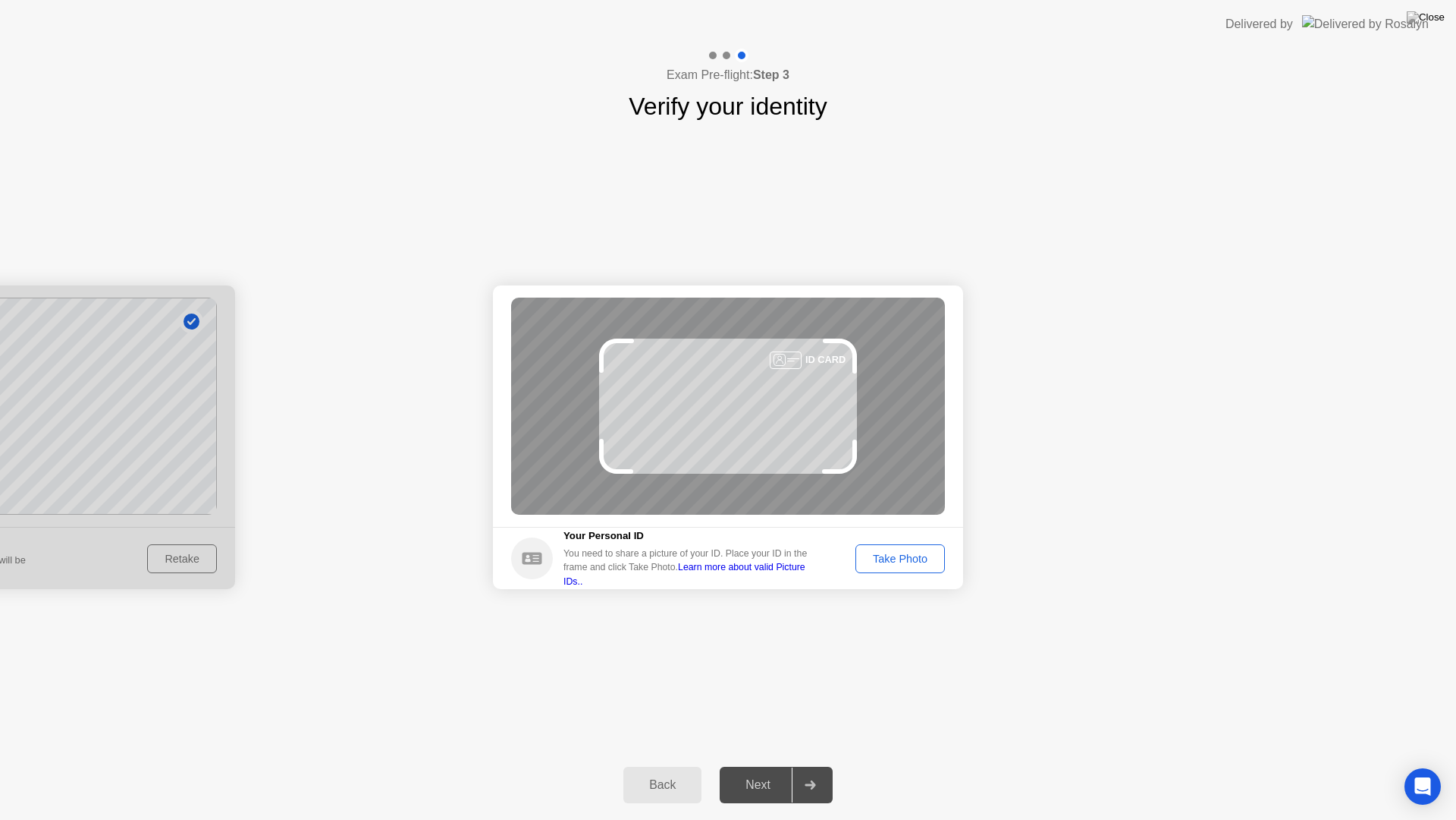
click at [901, 558] on div "Take Photo" at bounding box center [901, 558] width 79 height 12
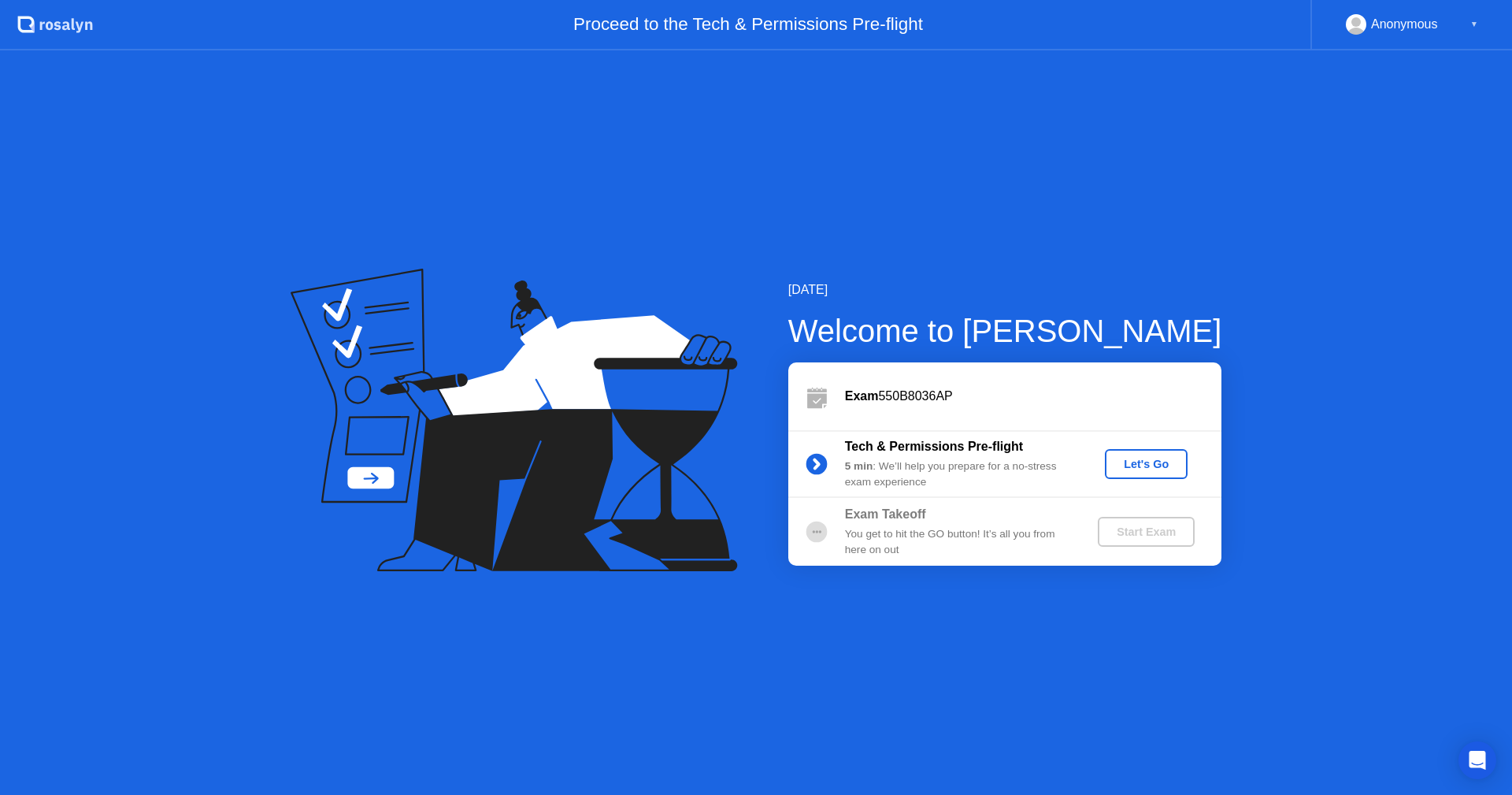
click at [1144, 461] on div "Let's Go" at bounding box center [1146, 463] width 70 height 12
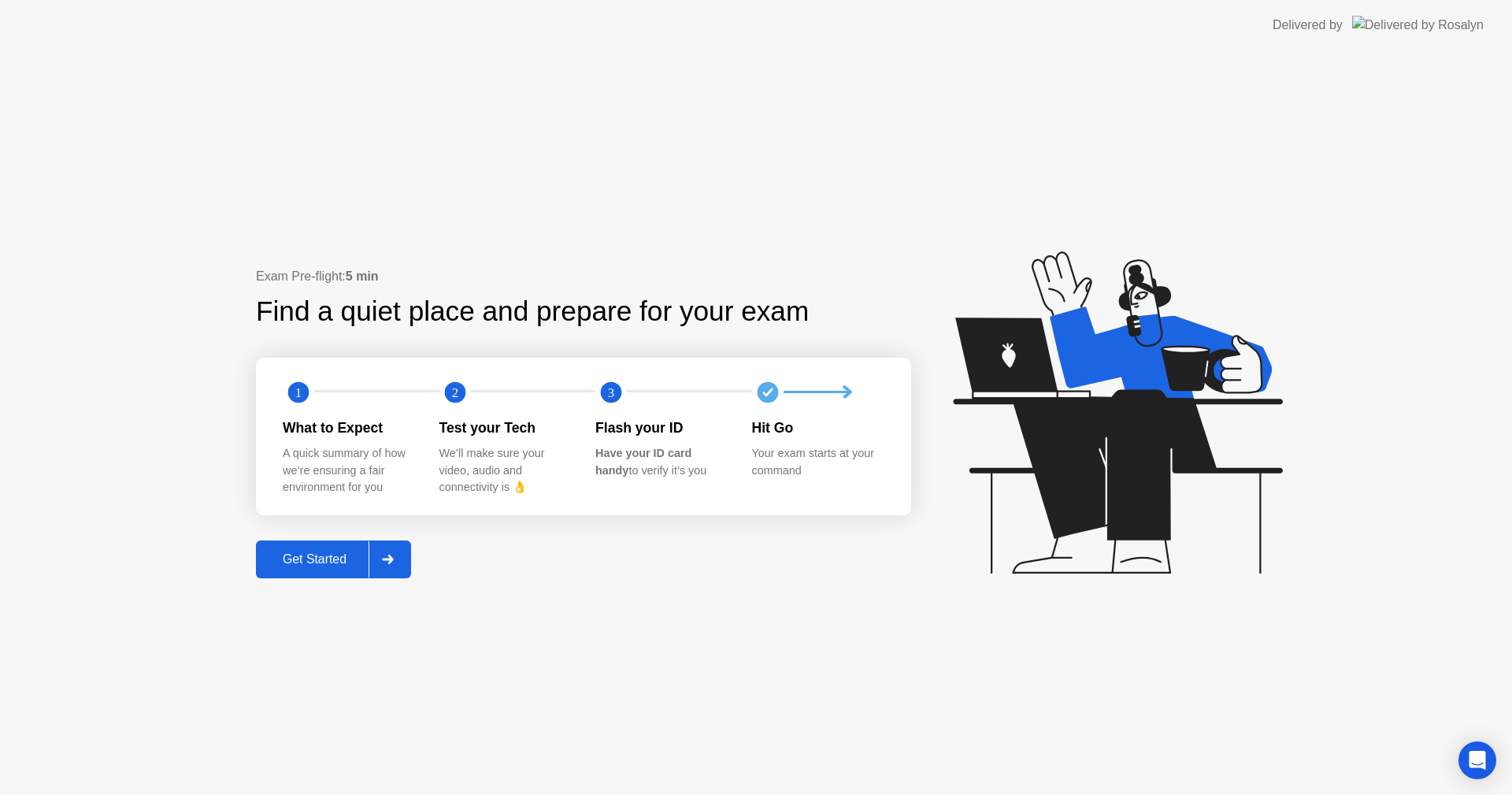
click at [333, 562] on div "Get Started" at bounding box center [314, 558] width 108 height 14
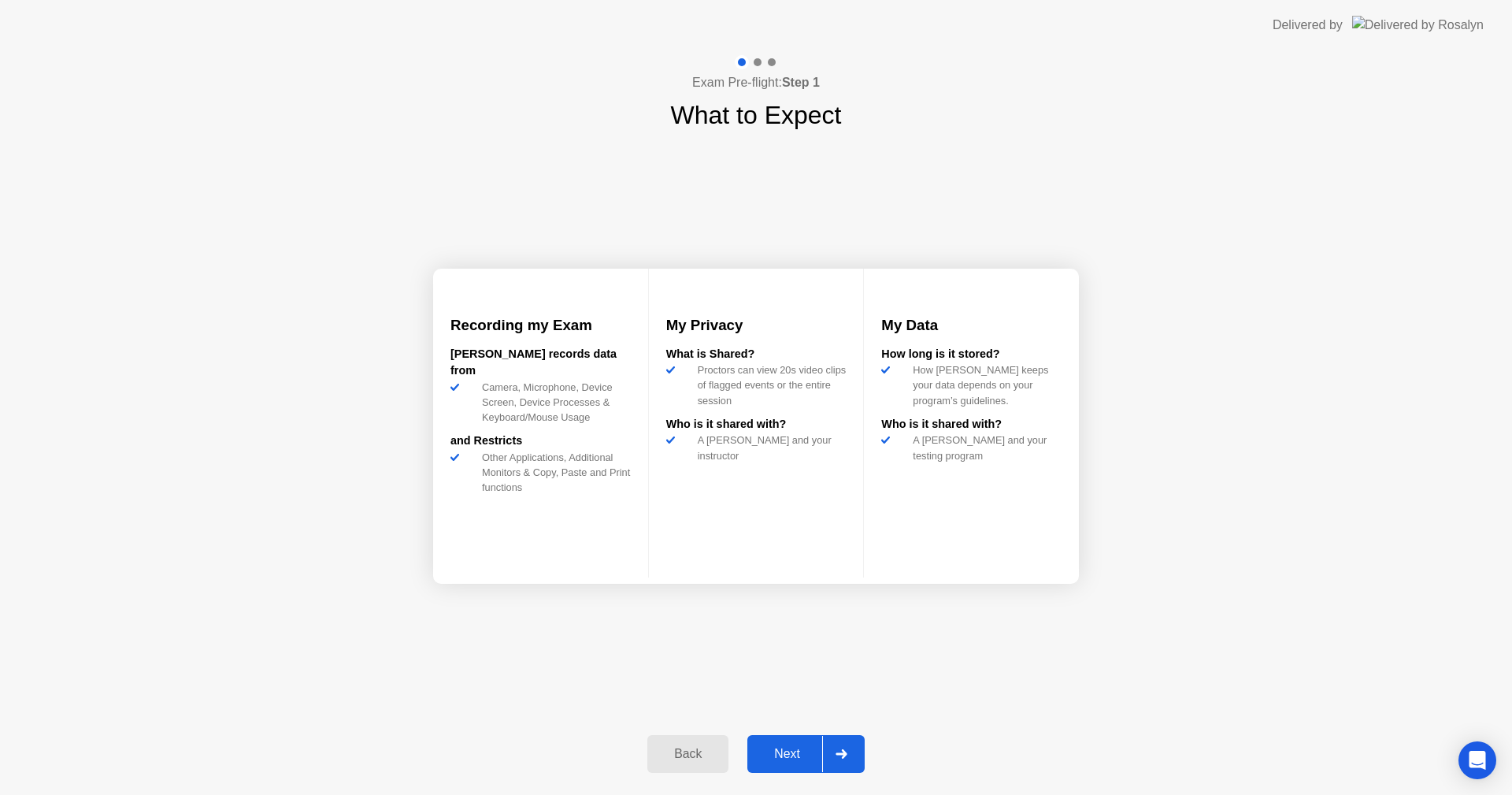
click at [808, 758] on div "Next" at bounding box center [787, 753] width 70 height 14
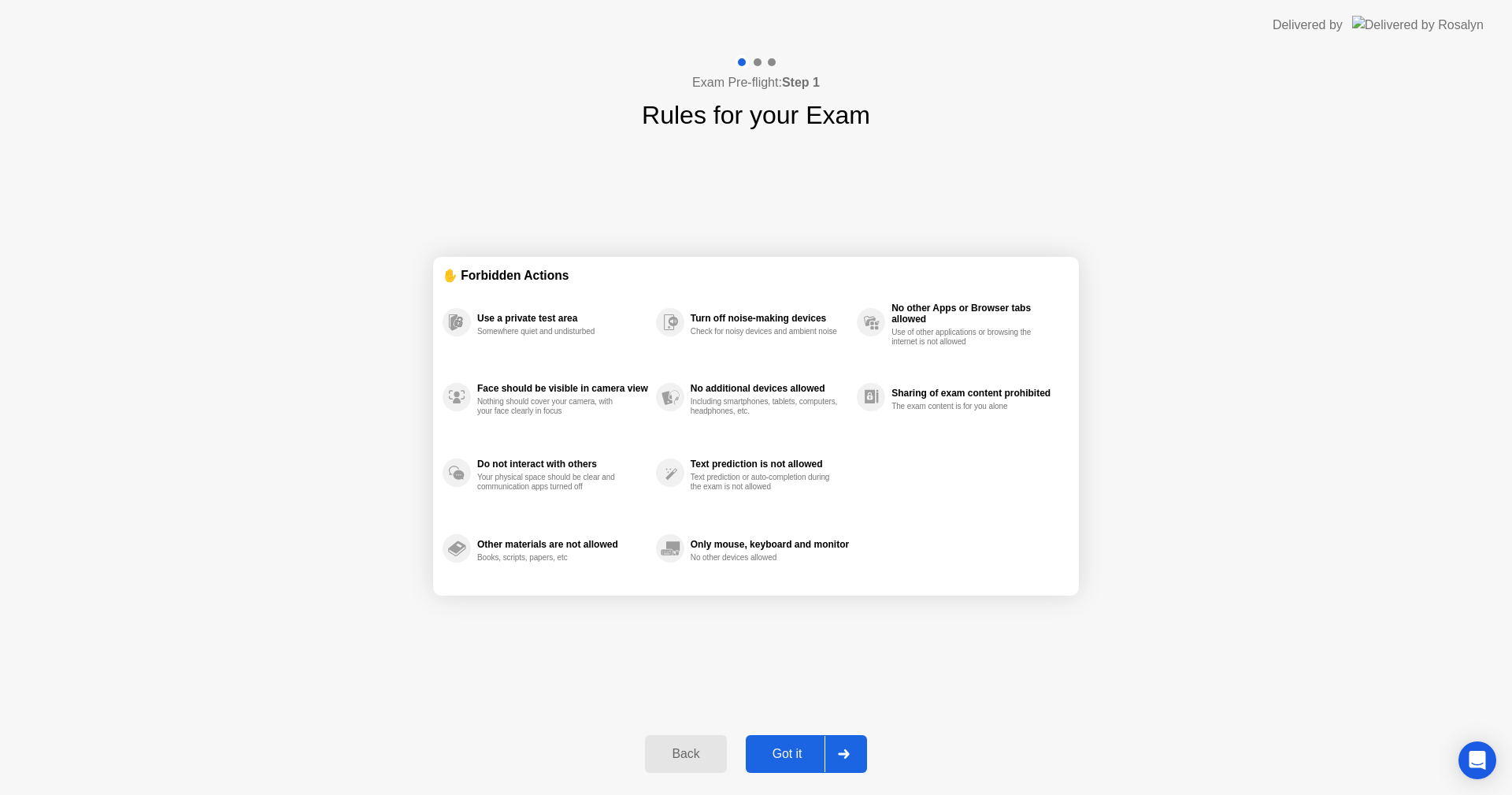
click at [808, 758] on div "Got it" at bounding box center [788, 753] width 74 height 14
select select "**********"
select select "*******"
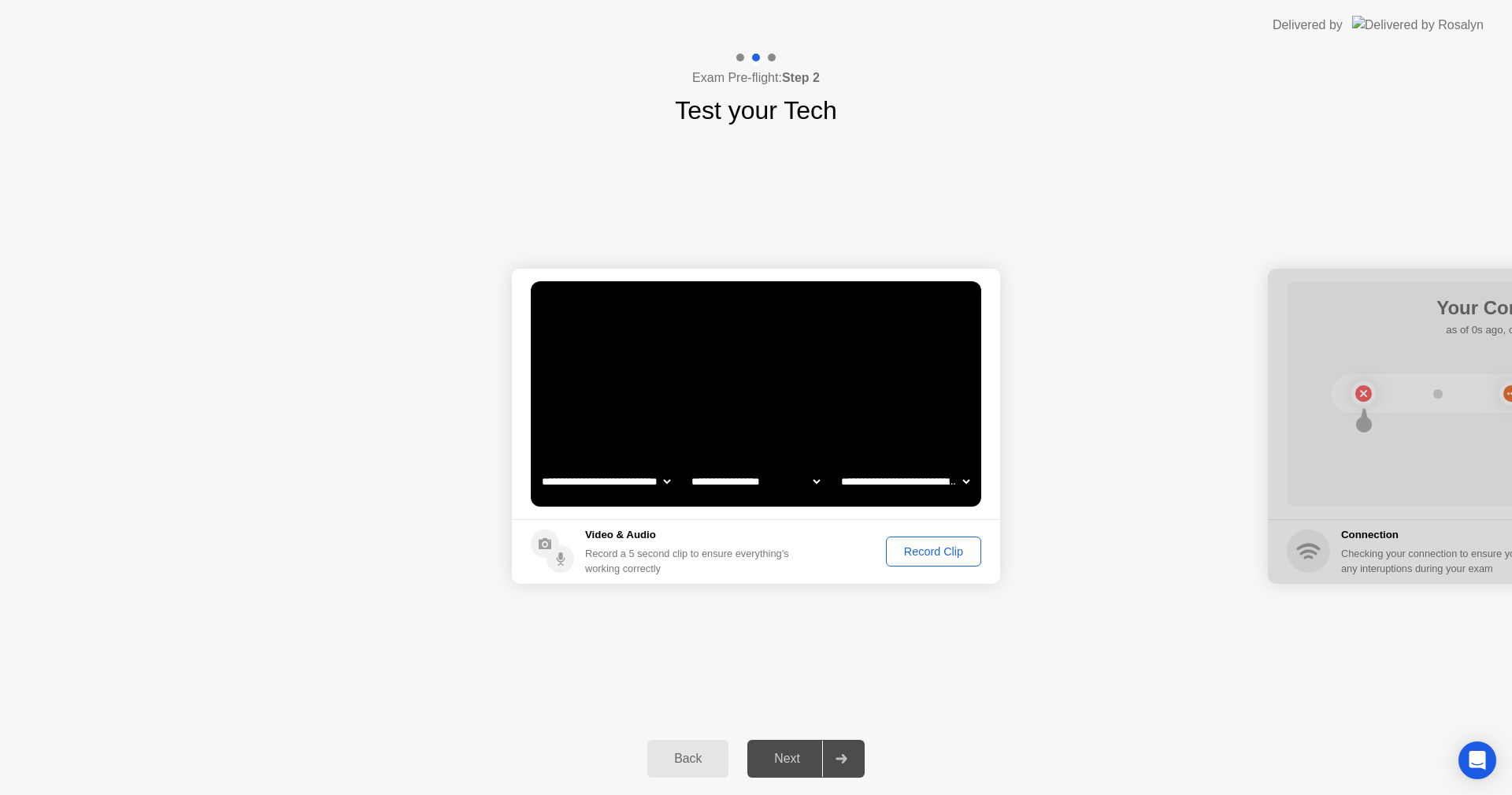
click at [930, 558] on div "Record Clip" at bounding box center [934, 551] width 84 height 12
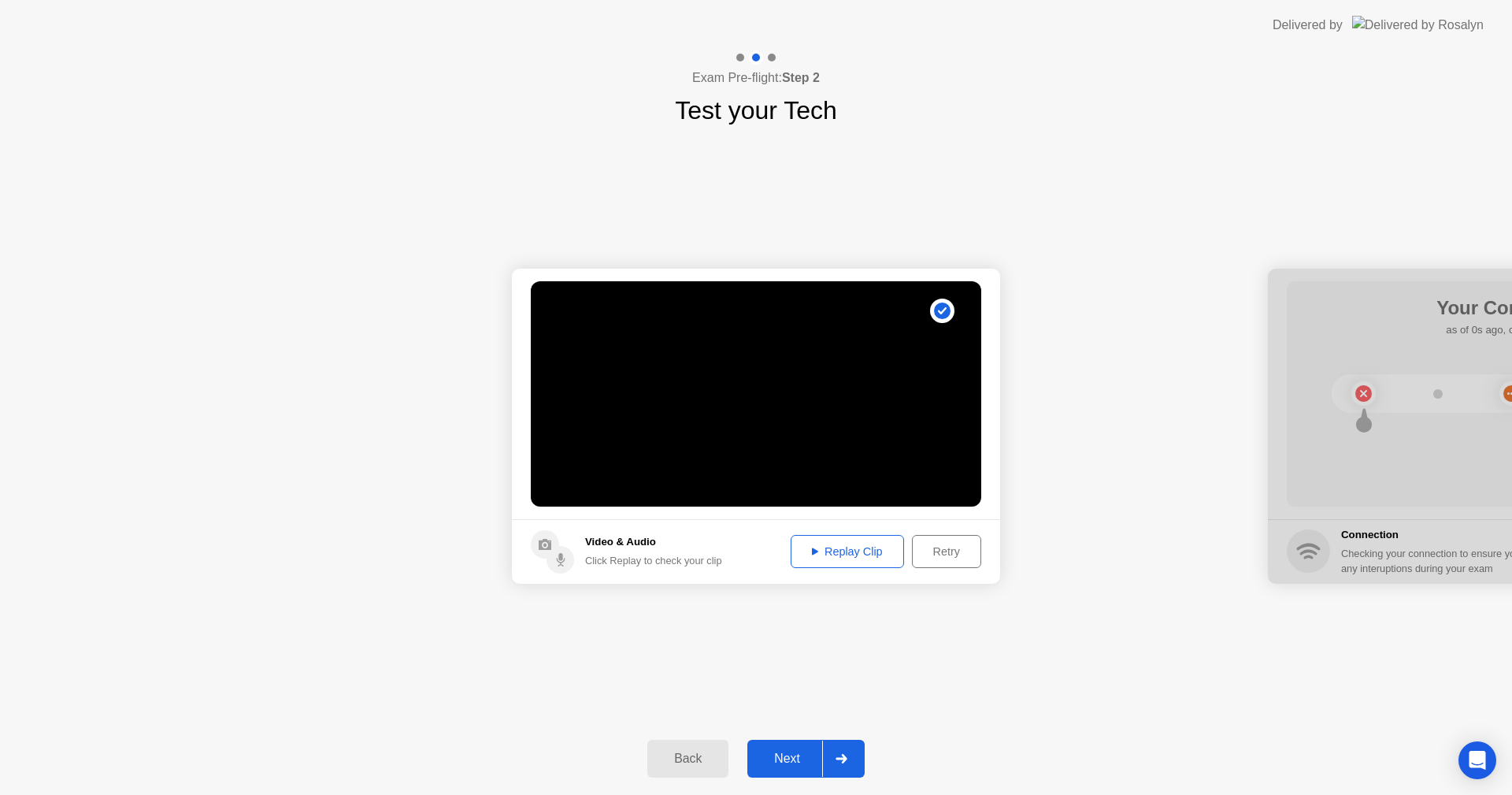
click at [844, 558] on div "Replay Clip" at bounding box center [847, 551] width 103 height 12
click at [806, 756] on div "Next" at bounding box center [787, 758] width 70 height 14
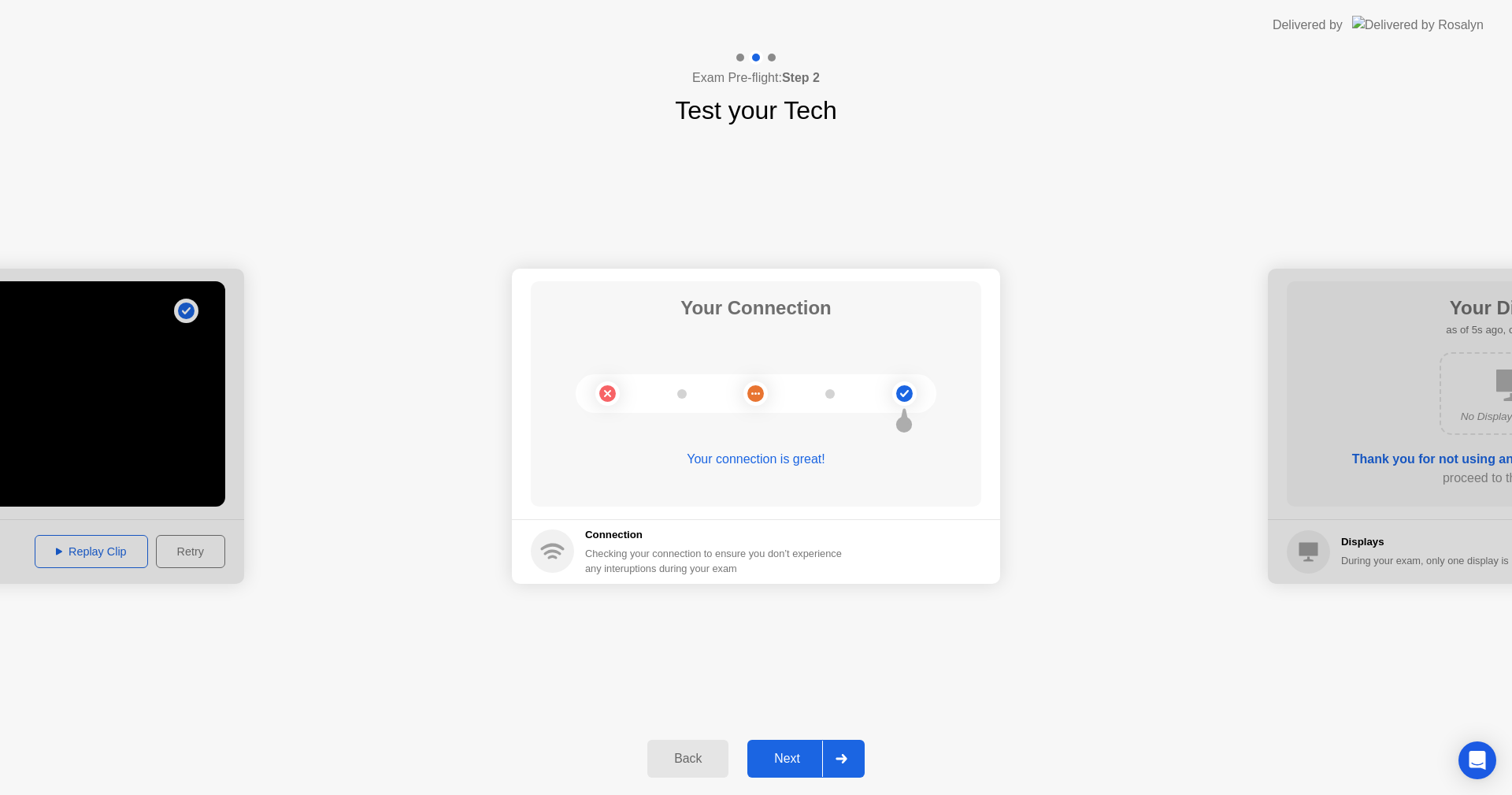
click at [806, 756] on div "Next" at bounding box center [787, 758] width 70 height 14
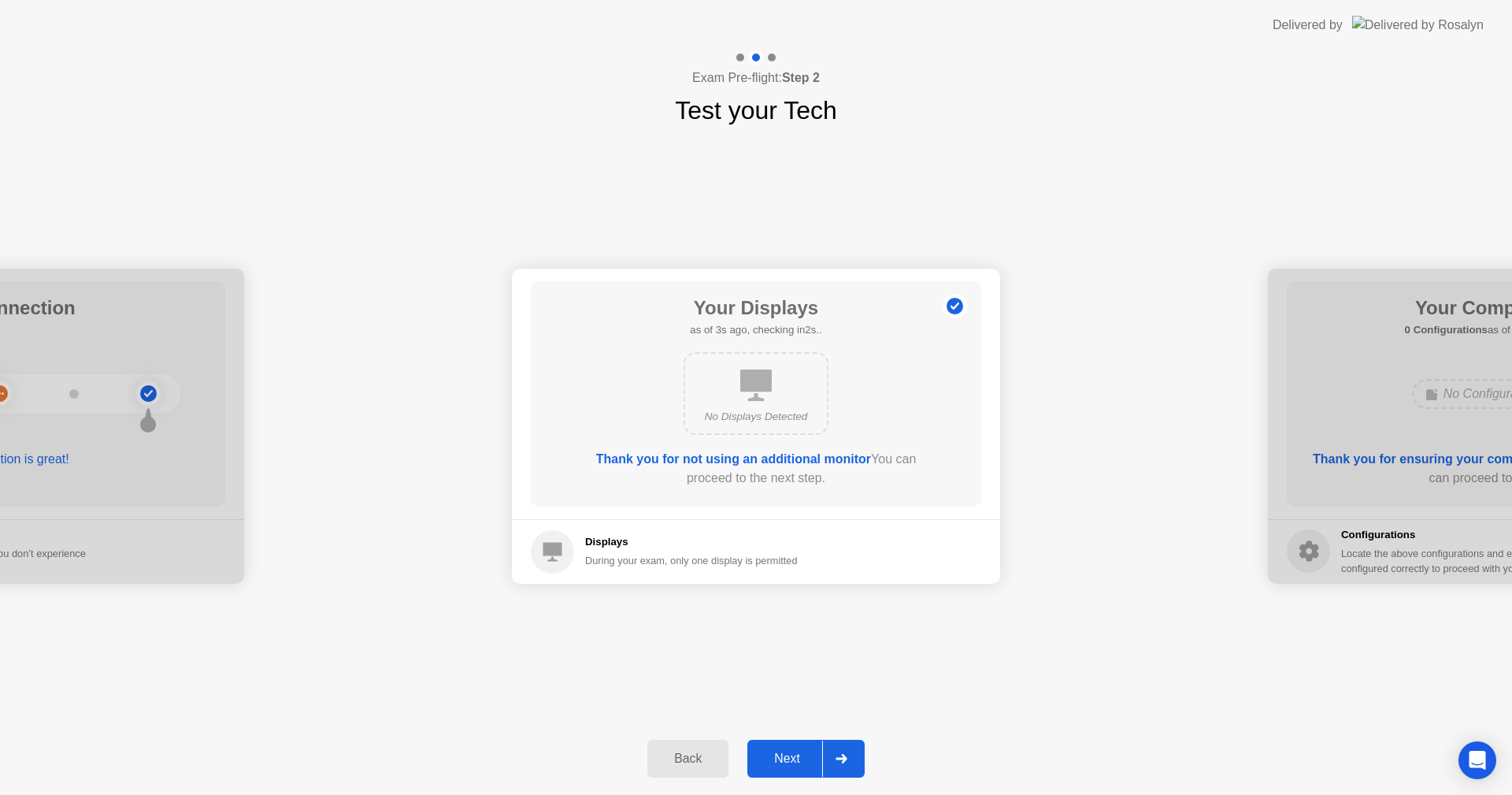
click at [806, 756] on div "Next" at bounding box center [787, 758] width 70 height 14
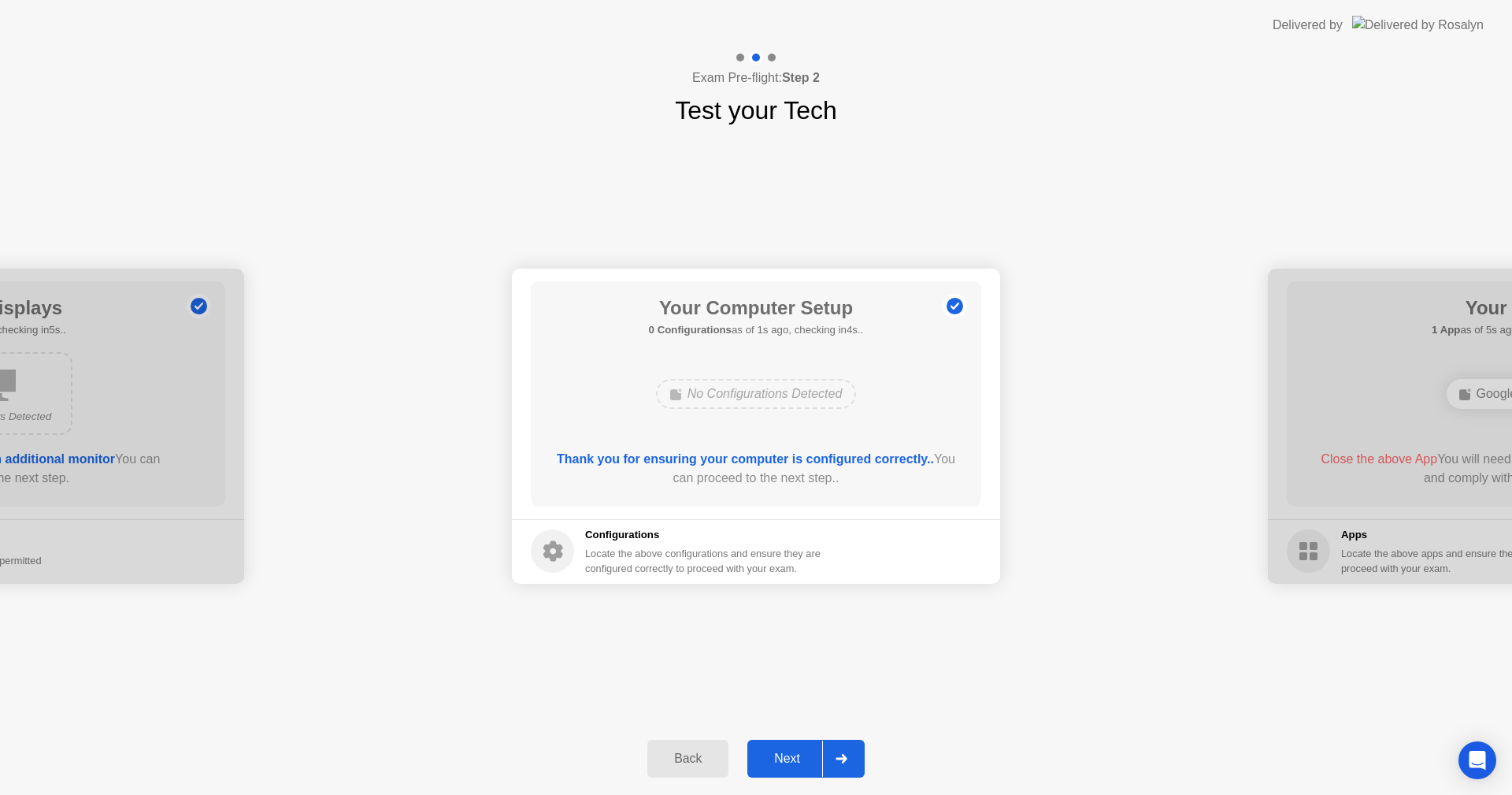
click at [806, 756] on div "Next" at bounding box center [787, 758] width 70 height 14
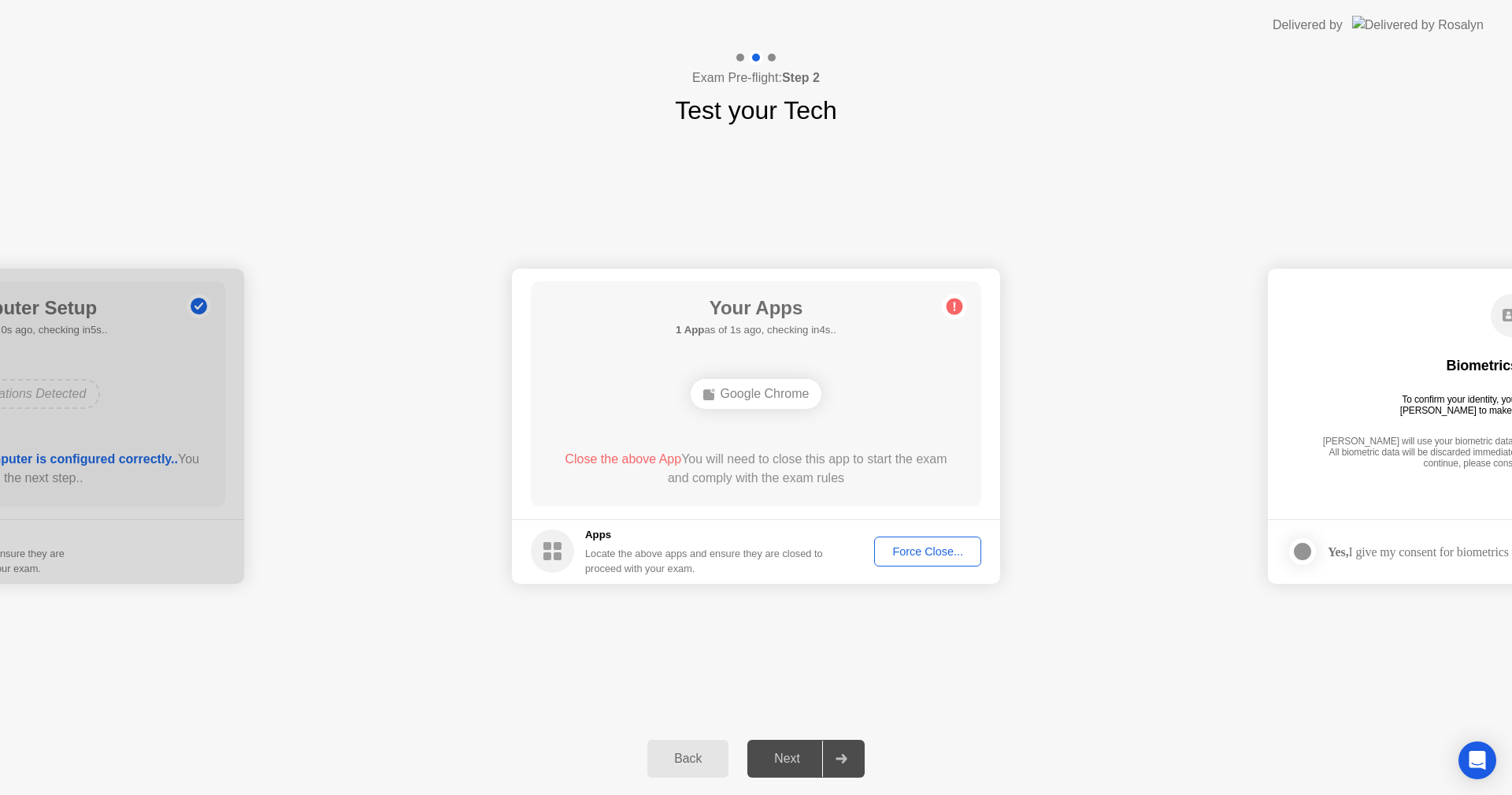
click at [924, 550] on div "Force Close..." at bounding box center [928, 551] width 96 height 12
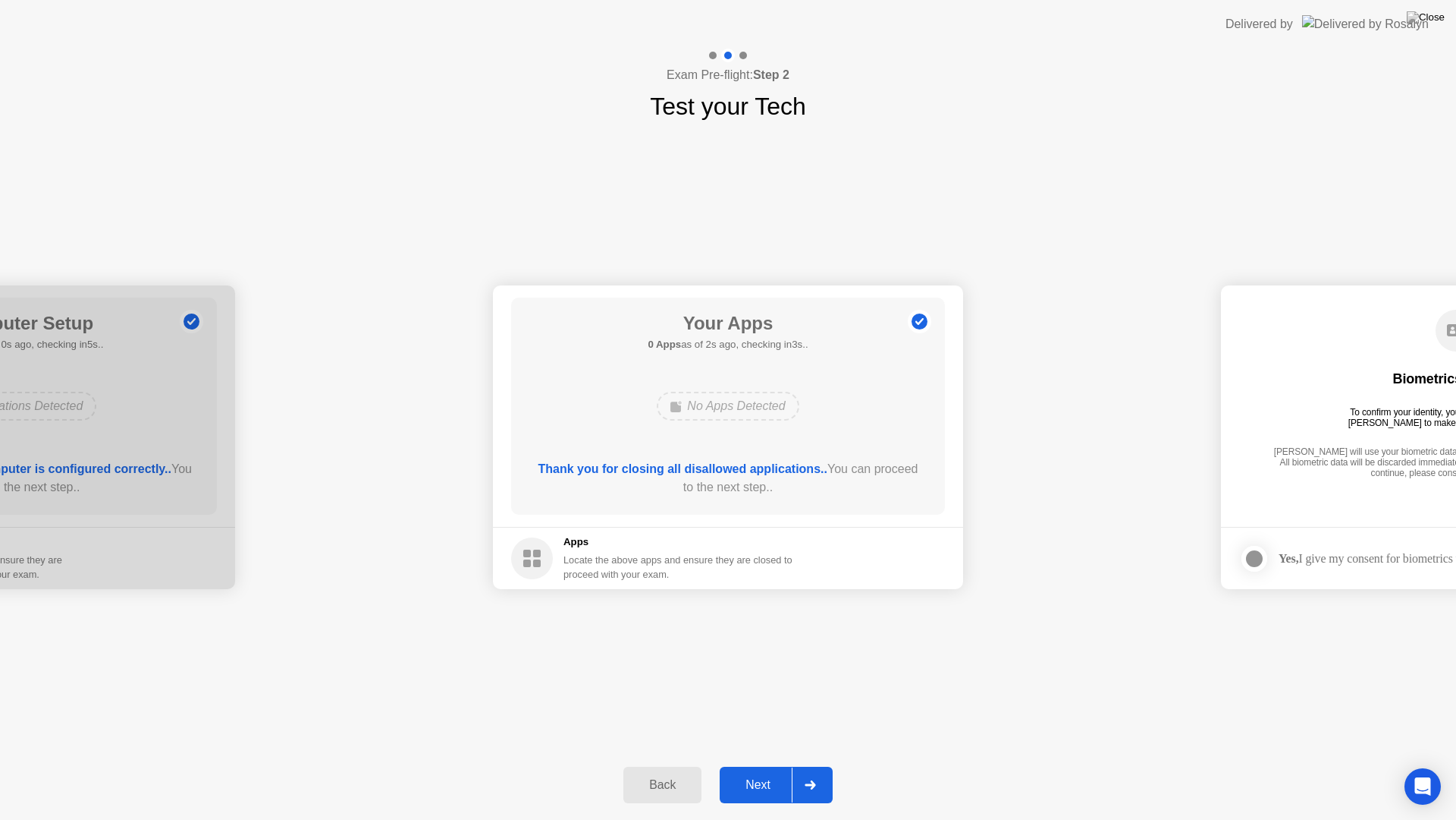
click at [759, 765] on div "Next" at bounding box center [758, 785] width 67 height 14
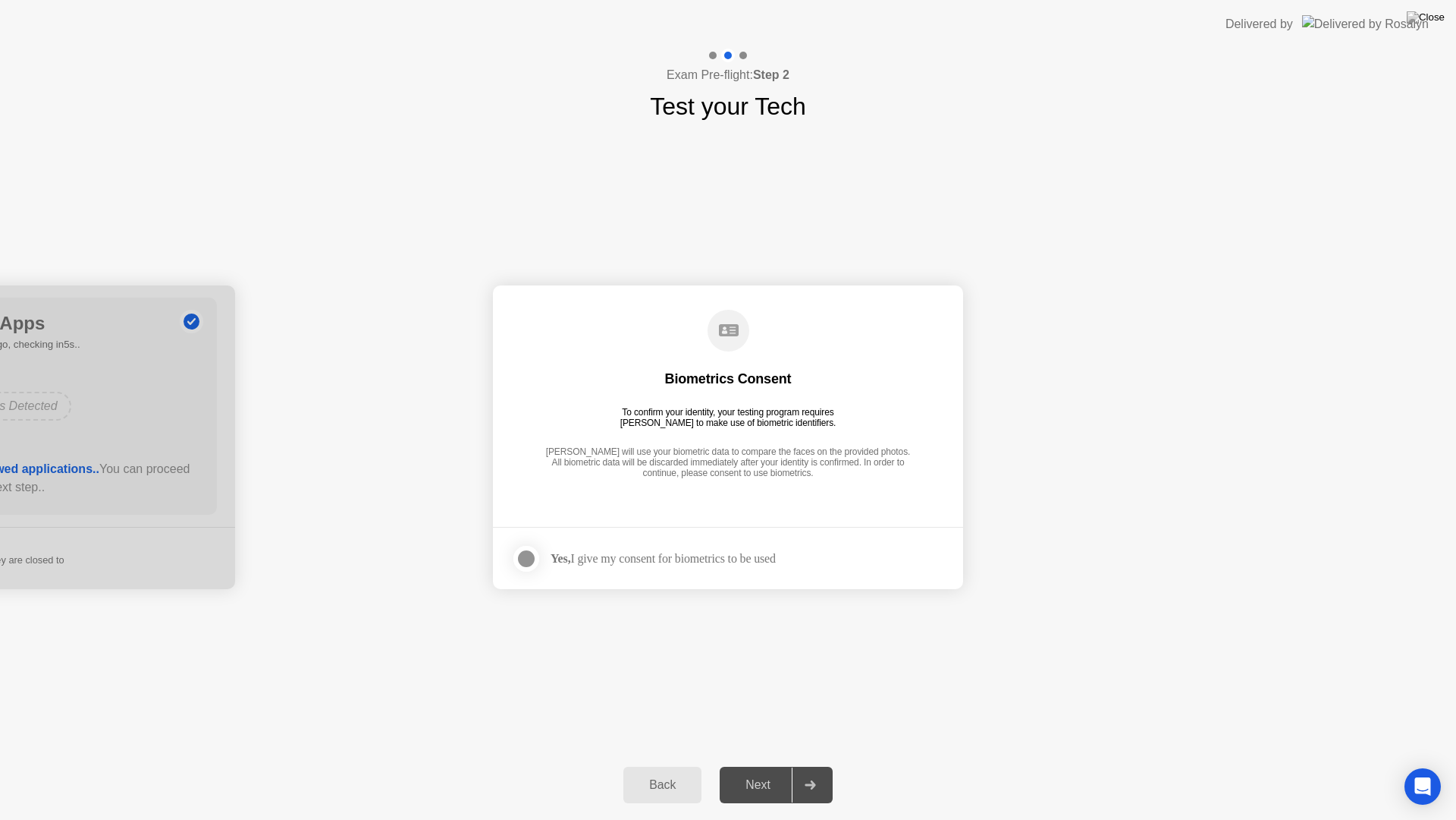
click at [530, 553] on div at bounding box center [526, 558] width 18 height 18
click at [774, 765] on div "Next" at bounding box center [758, 785] width 67 height 14
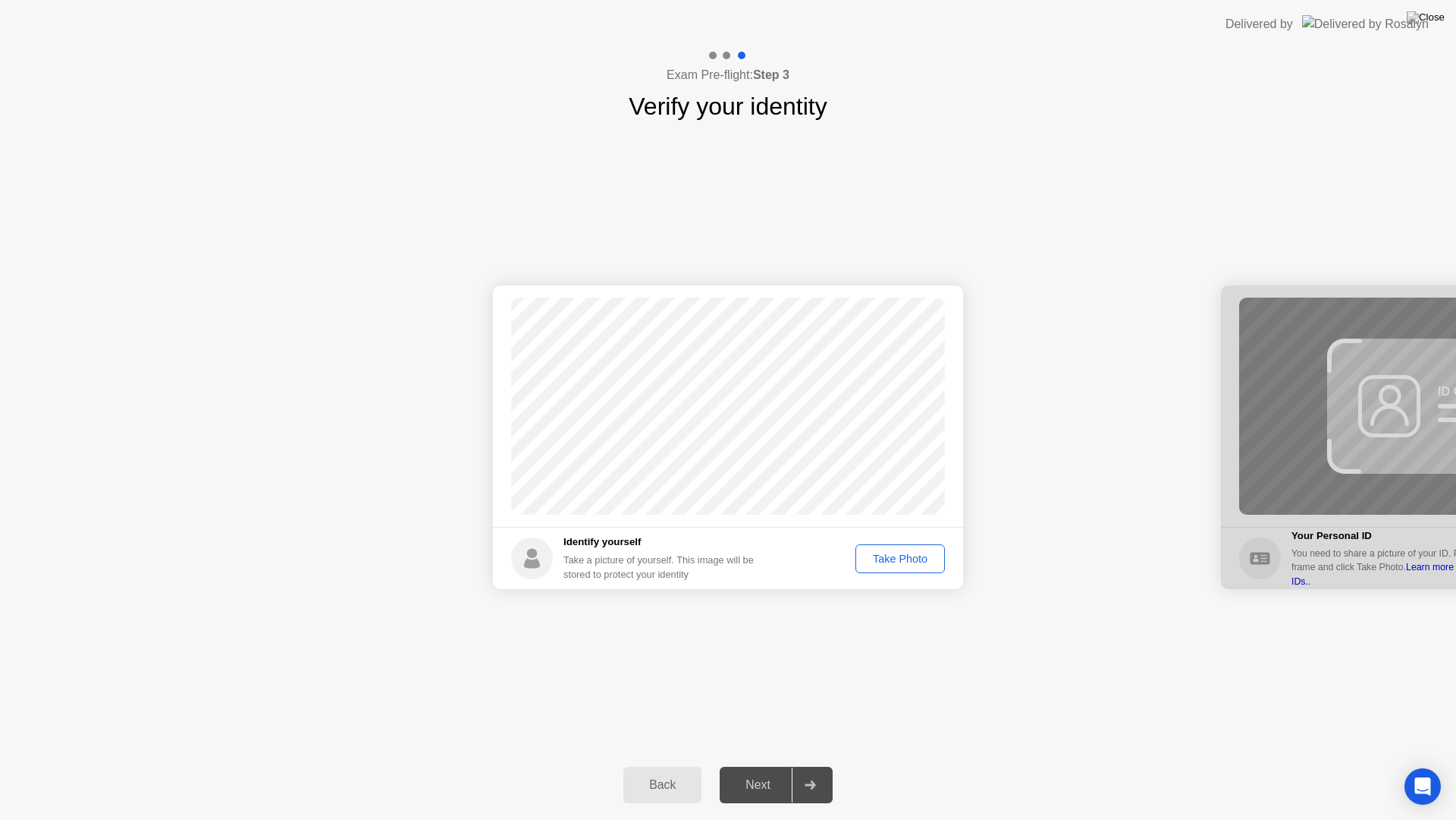
click at [913, 561] on div "Take Photo" at bounding box center [901, 558] width 79 height 12
click at [913, 561] on div "Retake" at bounding box center [910, 558] width 59 height 12
click at [913, 561] on div "Take Photo" at bounding box center [901, 558] width 79 height 12
click at [762, 765] on div "Next" at bounding box center [758, 785] width 67 height 14
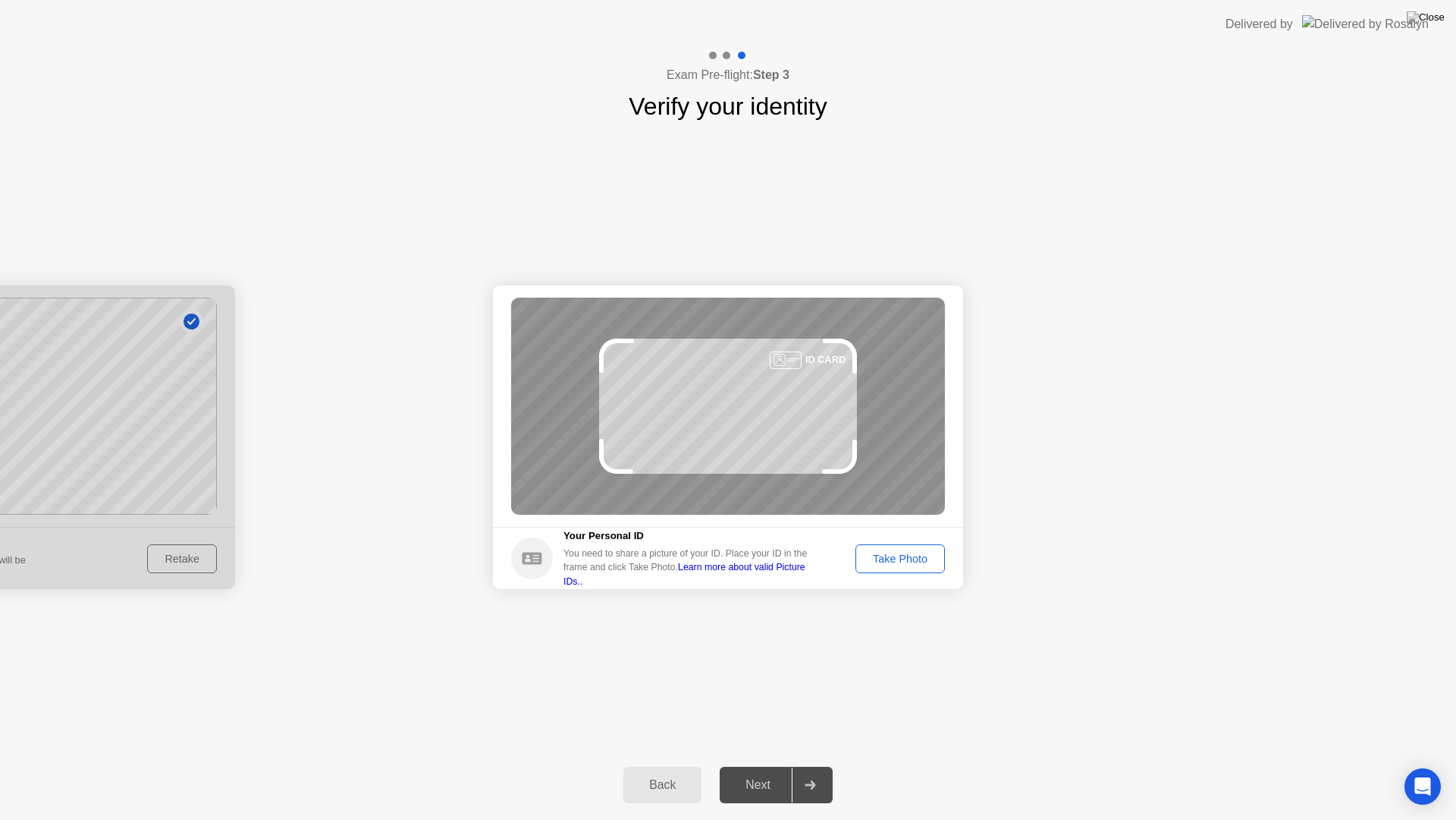
click at [897, 561] on div "Take Photo" at bounding box center [901, 558] width 79 height 12
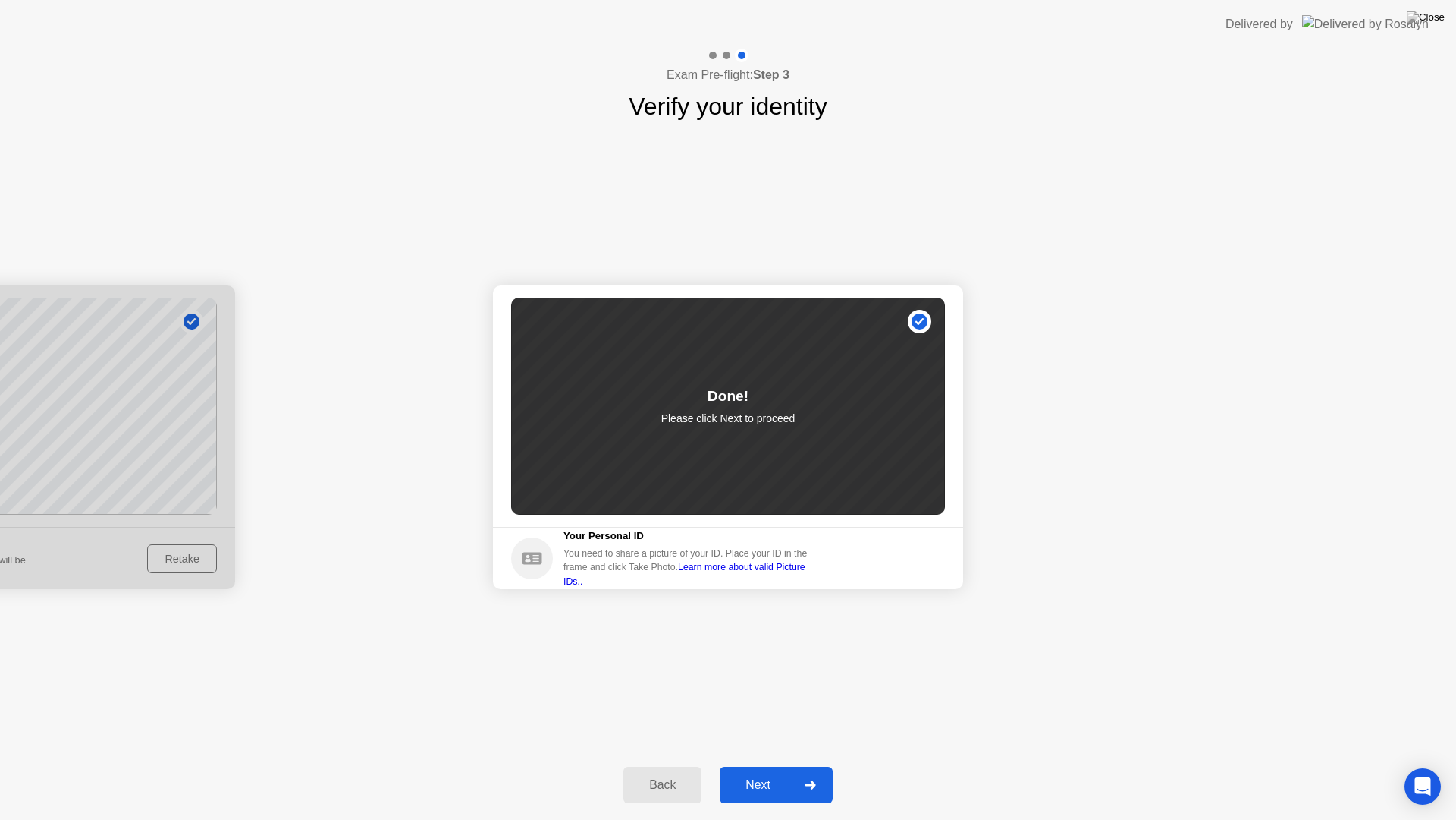
click at [777, 765] on button "Next" at bounding box center [776, 784] width 113 height 36
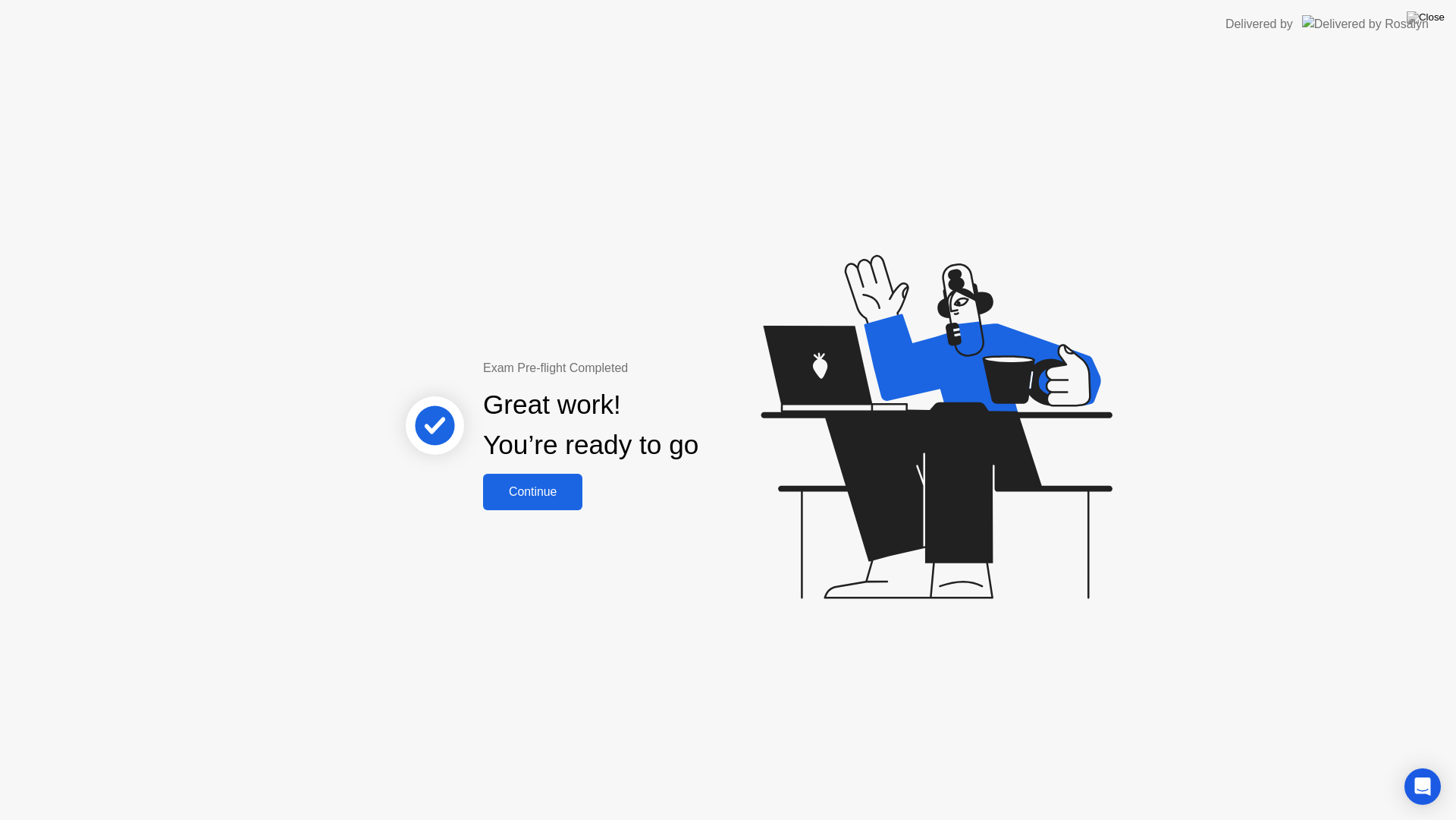
click at [539, 504] on button "Continue" at bounding box center [533, 492] width 100 height 36
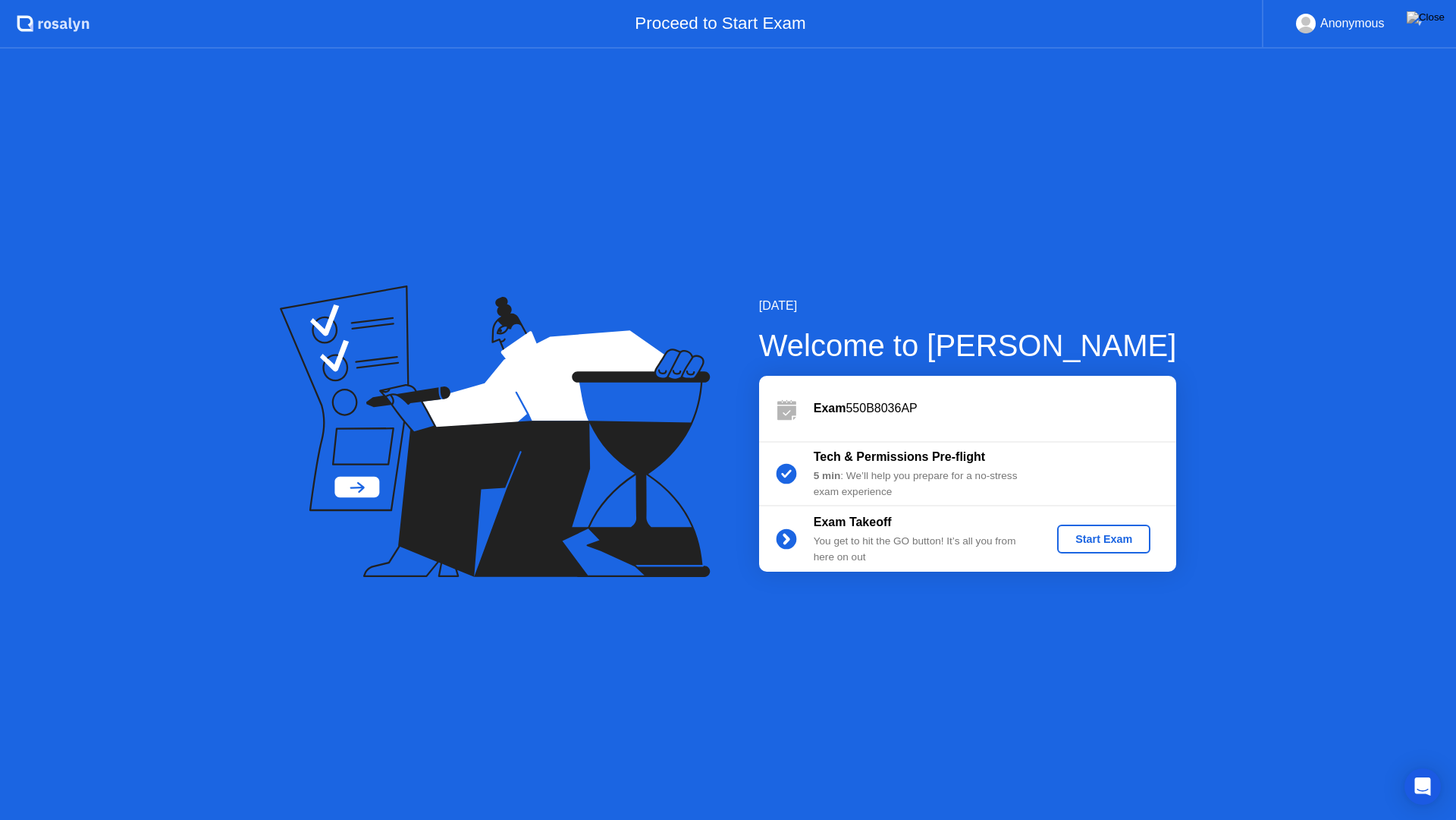
click at [1094, 536] on div "Start Exam" at bounding box center [1104, 538] width 81 height 12
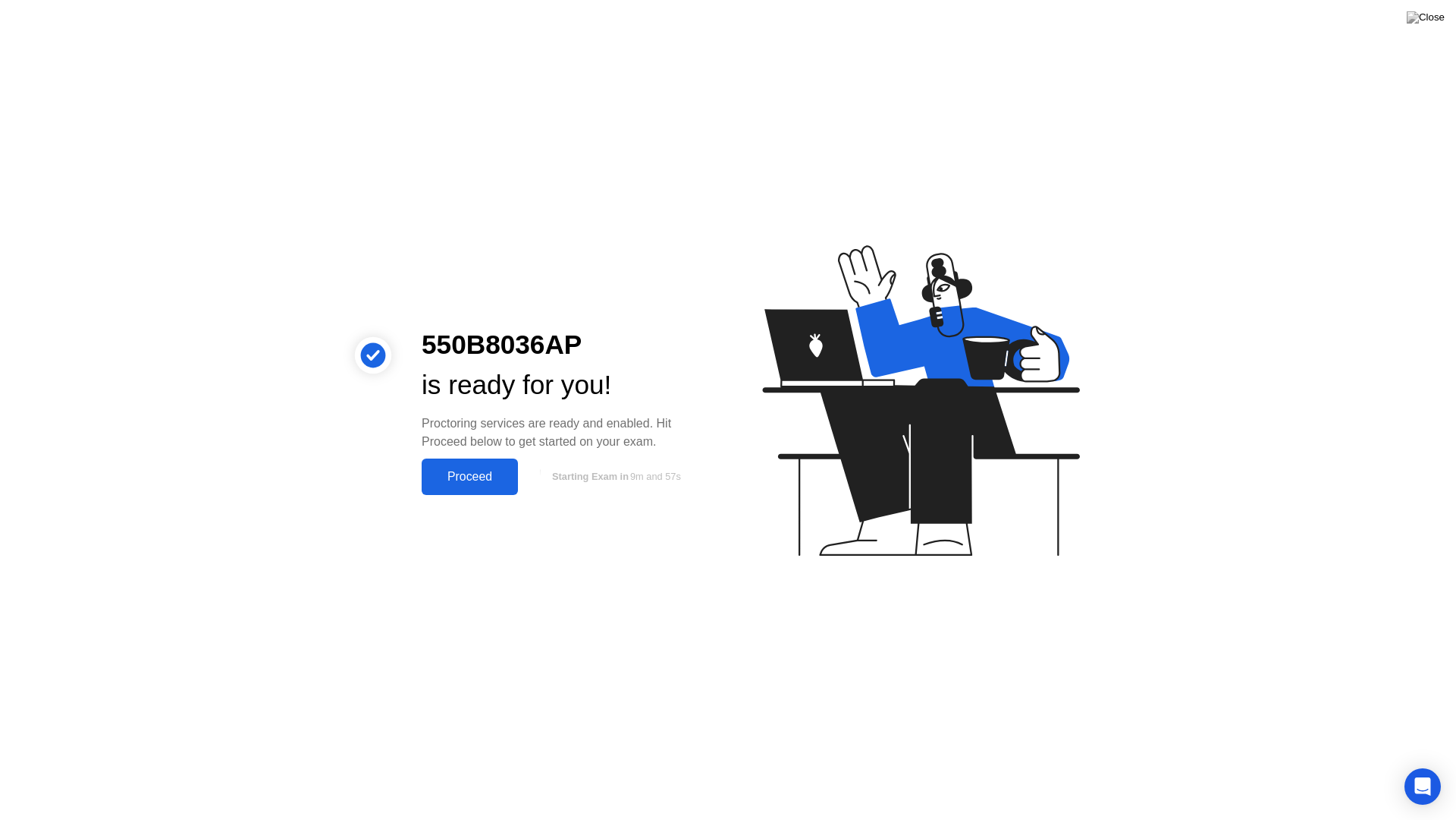
click at [468, 472] on div "Proceed" at bounding box center [470, 476] width 87 height 14
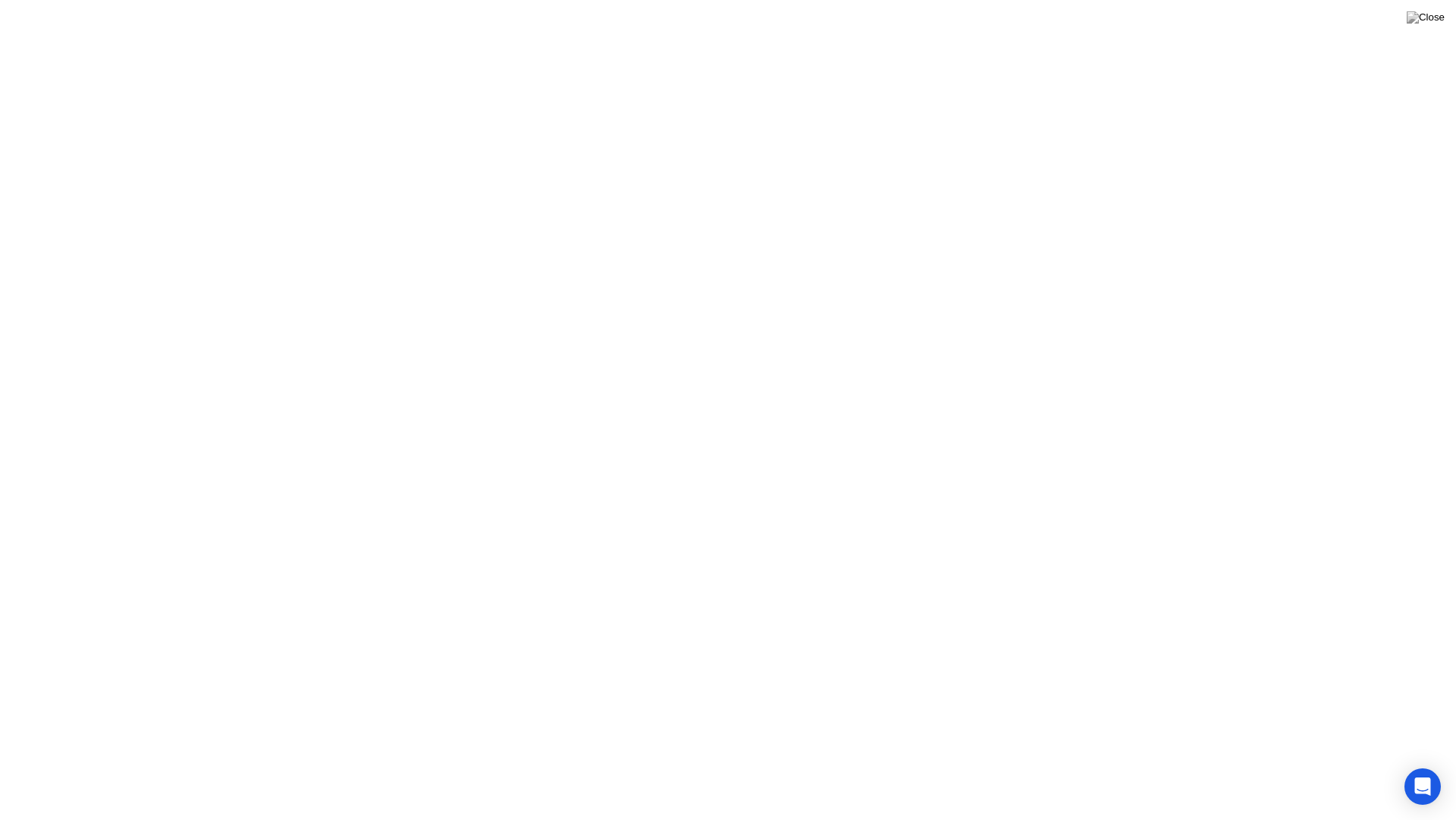
click div "Exam Rules"
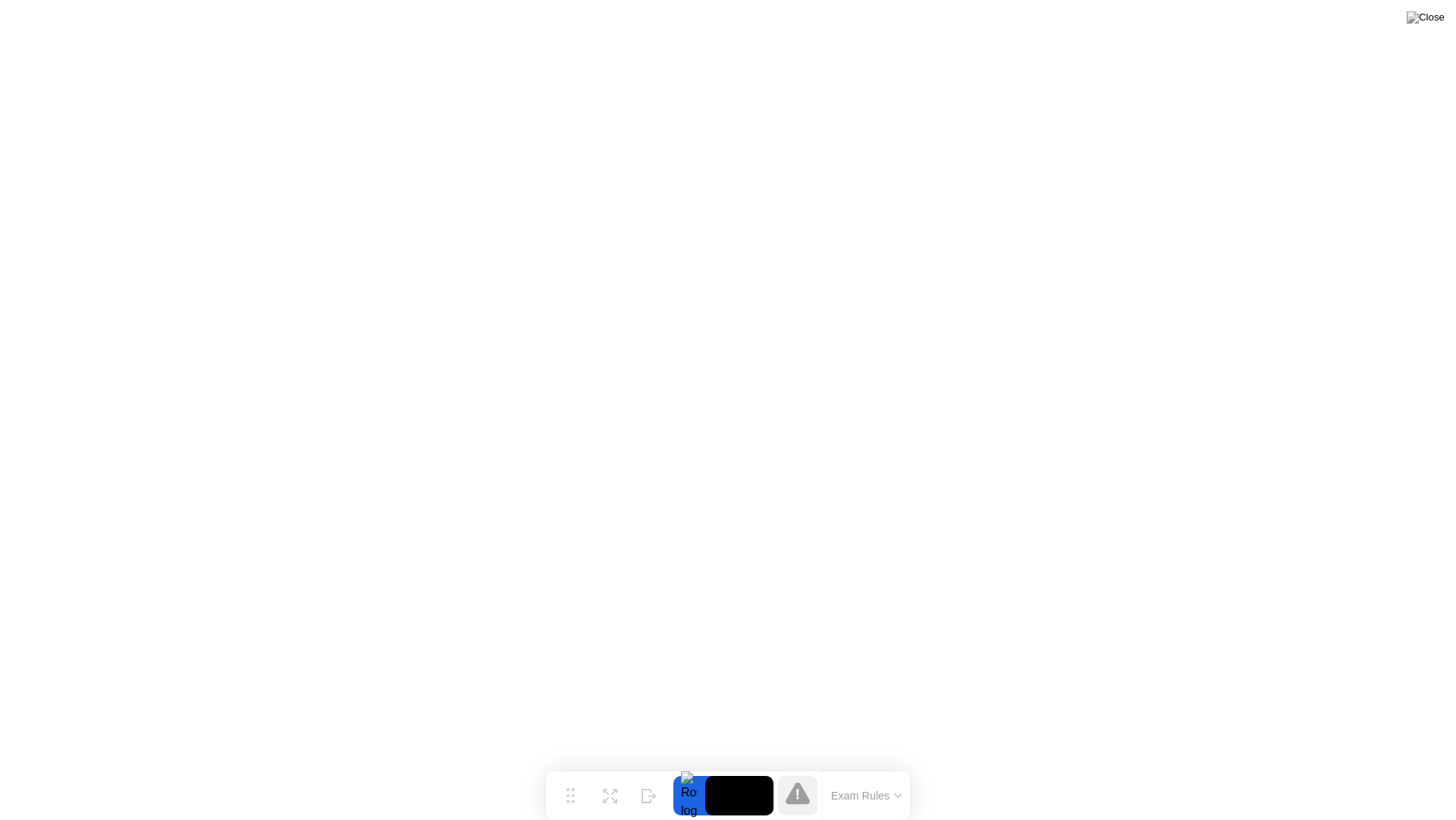
click at [795, 765] on icon at bounding box center [798, 792] width 24 height 22
drag, startPoint x: 839, startPoint y: 795, endPoint x: 897, endPoint y: 792, distance: 58.1
click at [897, 765] on button "Exam Rules" at bounding box center [867, 795] width 80 height 14
